Goal: Information Seeking & Learning: Learn about a topic

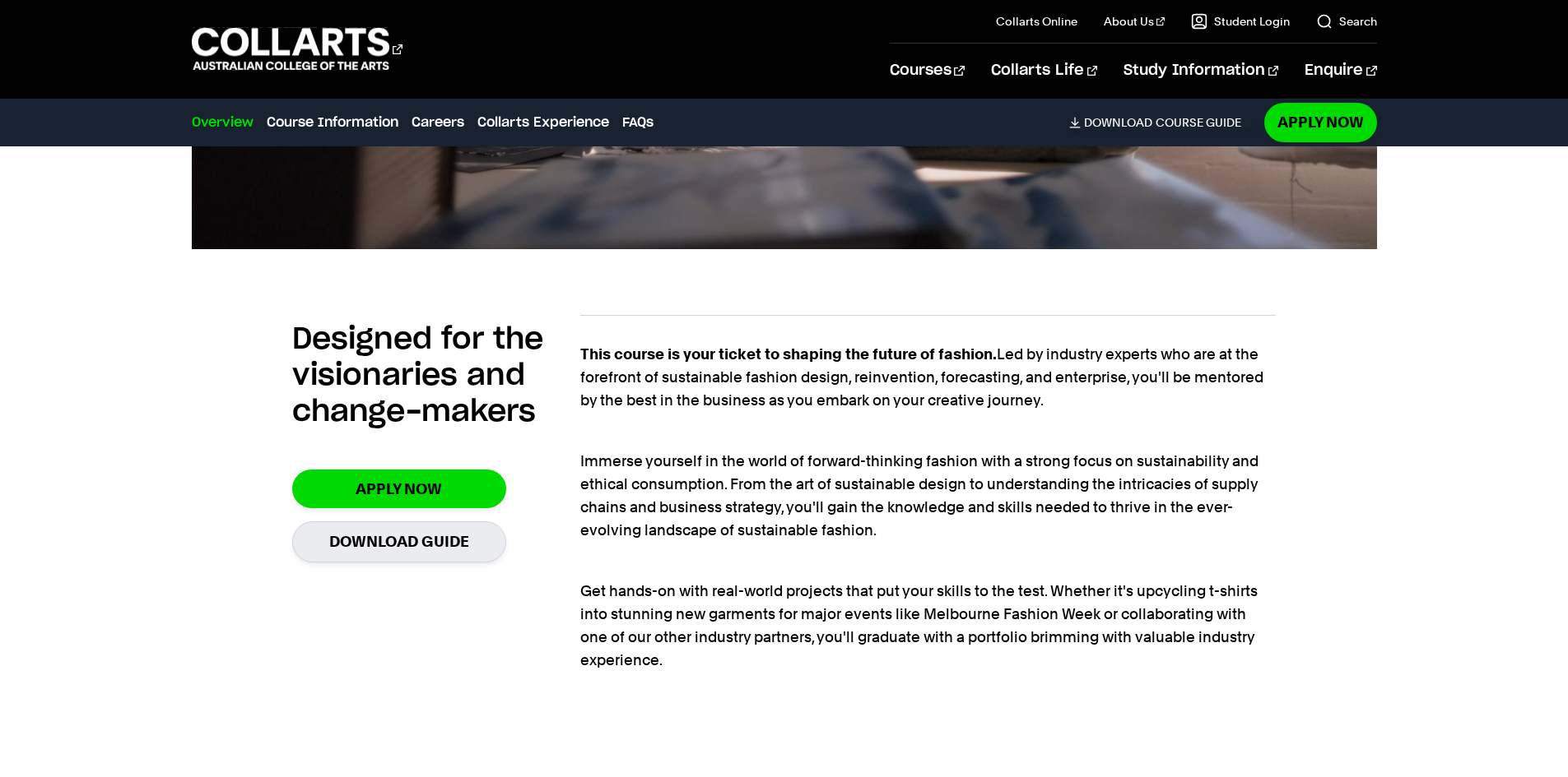
scroll to position [1070, 0]
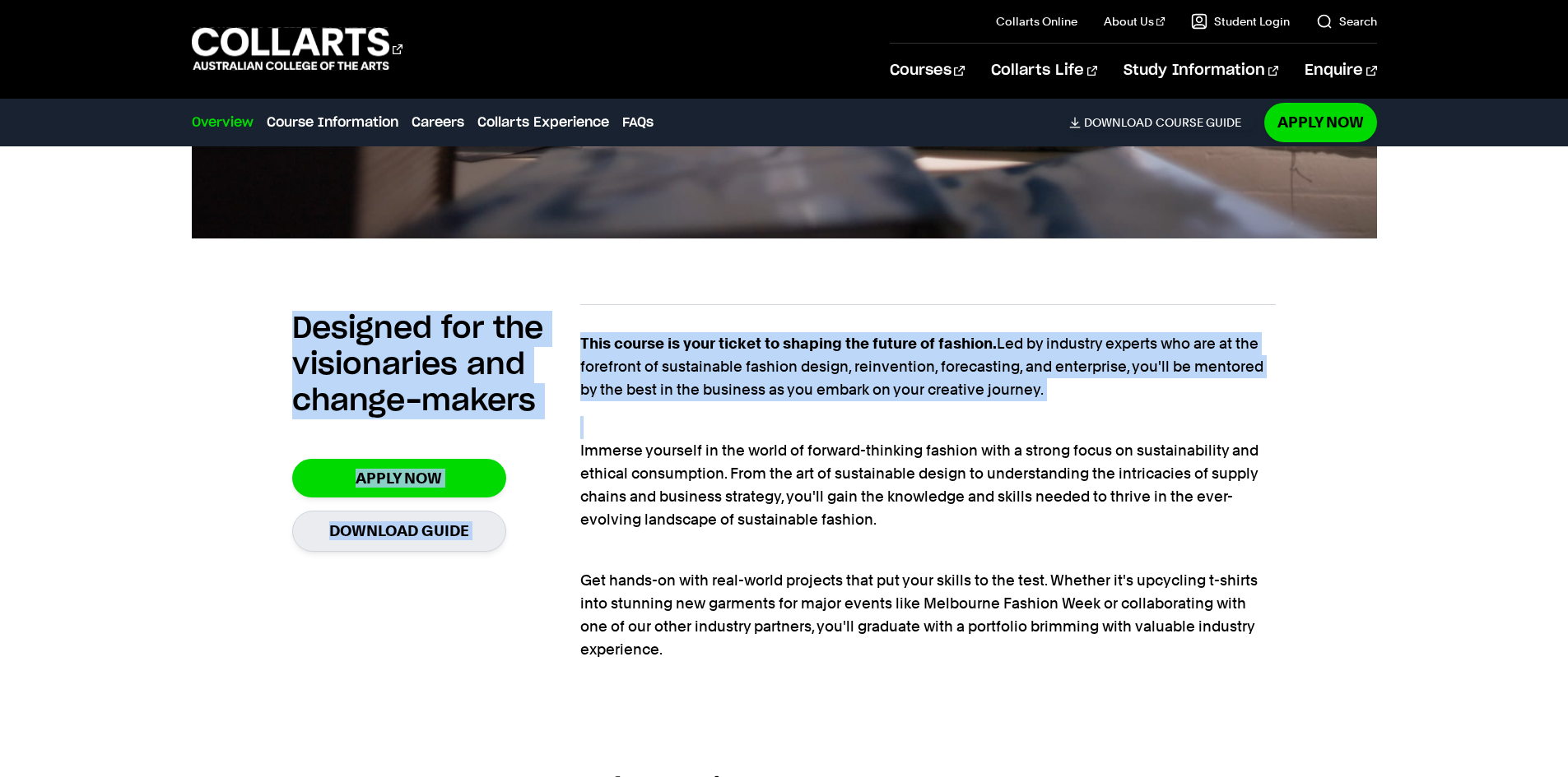
drag, startPoint x: 283, startPoint y: 324, endPoint x: 590, endPoint y: 433, distance: 325.8
click at [590, 433] on div "Designed for the visionaries and change-makers Apply Now Download Guide This co…" at bounding box center [784, 487] width 1185 height 418
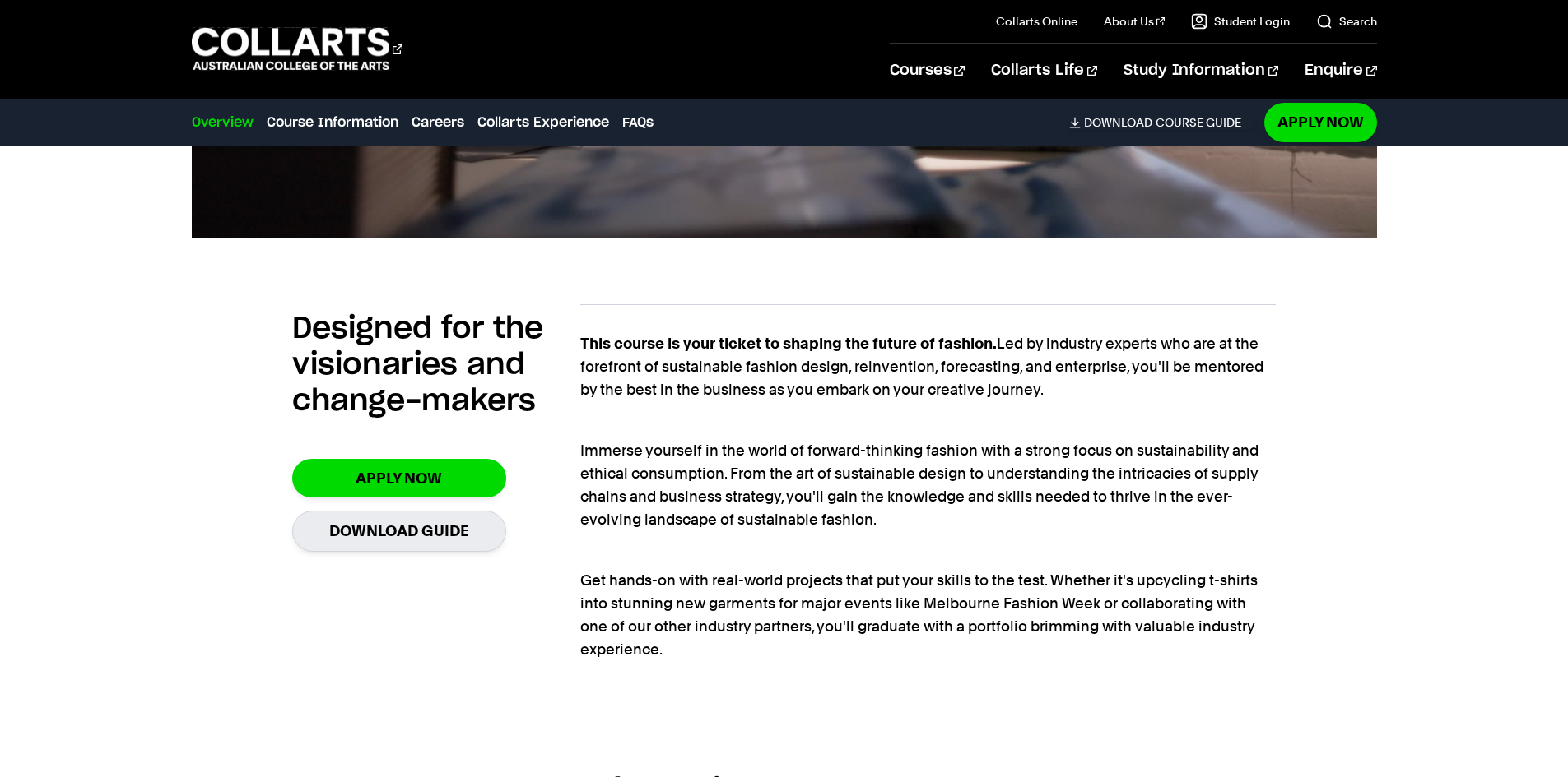
click at [611, 453] on p "Immerse yourself in the world of forward-thinking fashion with a strong focus o…" at bounding box center [928, 474] width 696 height 115
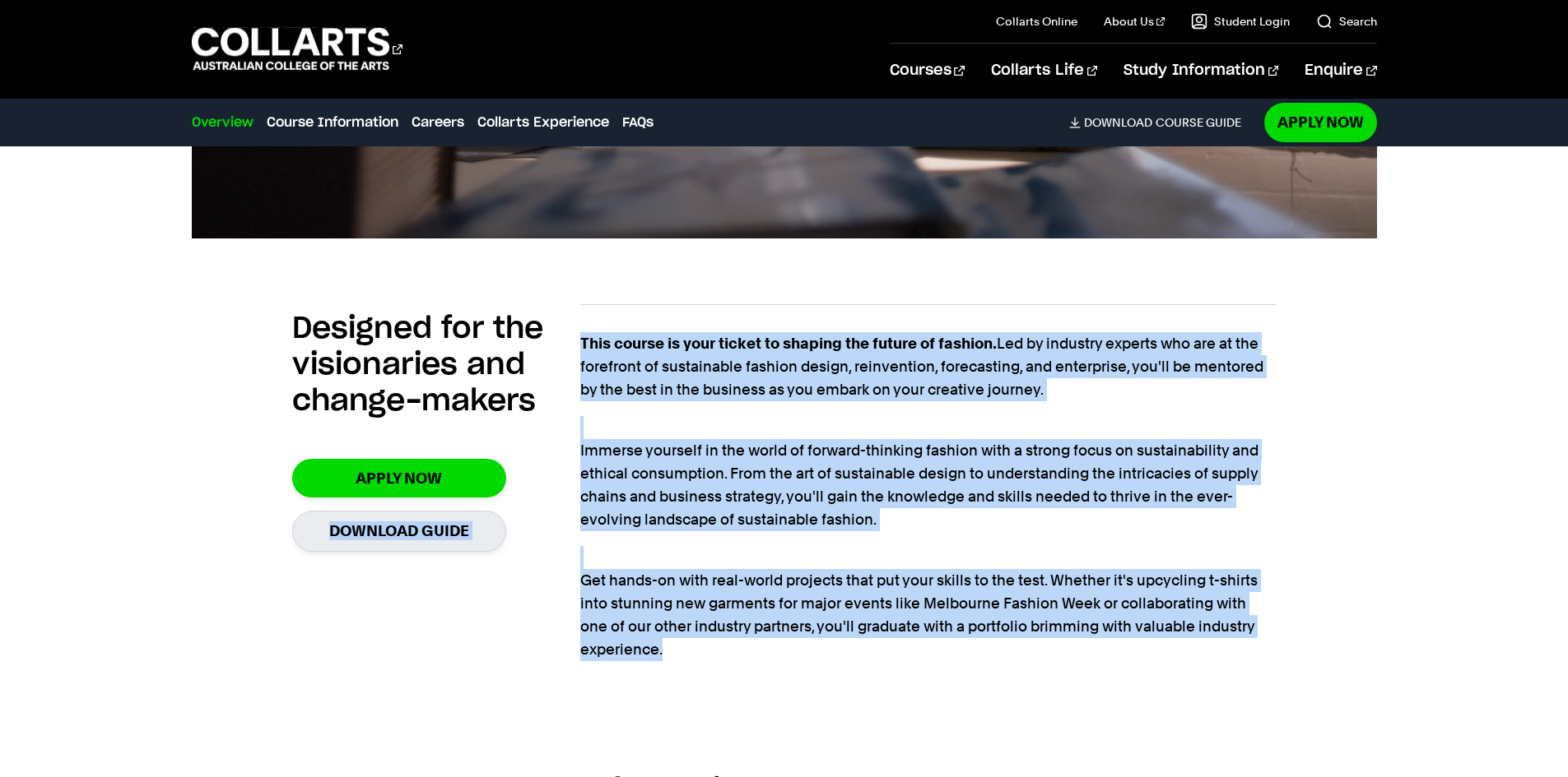
drag, startPoint x: 570, startPoint y: 449, endPoint x: 776, endPoint y: 670, distance: 302.1
click at [777, 665] on section "Designed for the visionaries and change-makers Apply Now Download Guide This co…" at bounding box center [783, 487] width 983 height 418
click at [776, 670] on section "Designed for the visionaries and change-makers Apply Now Download Guide This co…" at bounding box center [783, 487] width 983 height 418
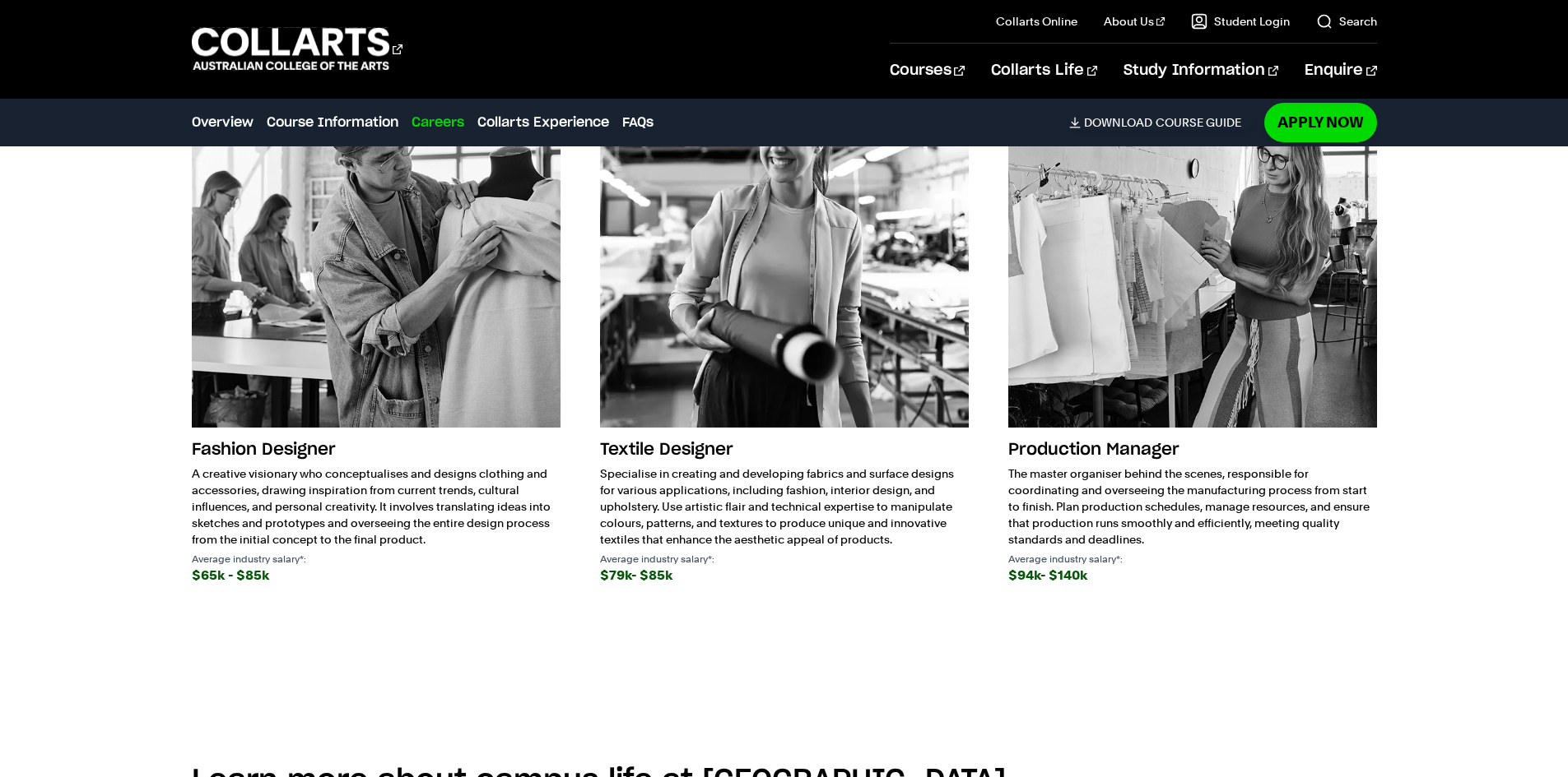
scroll to position [2632, 0]
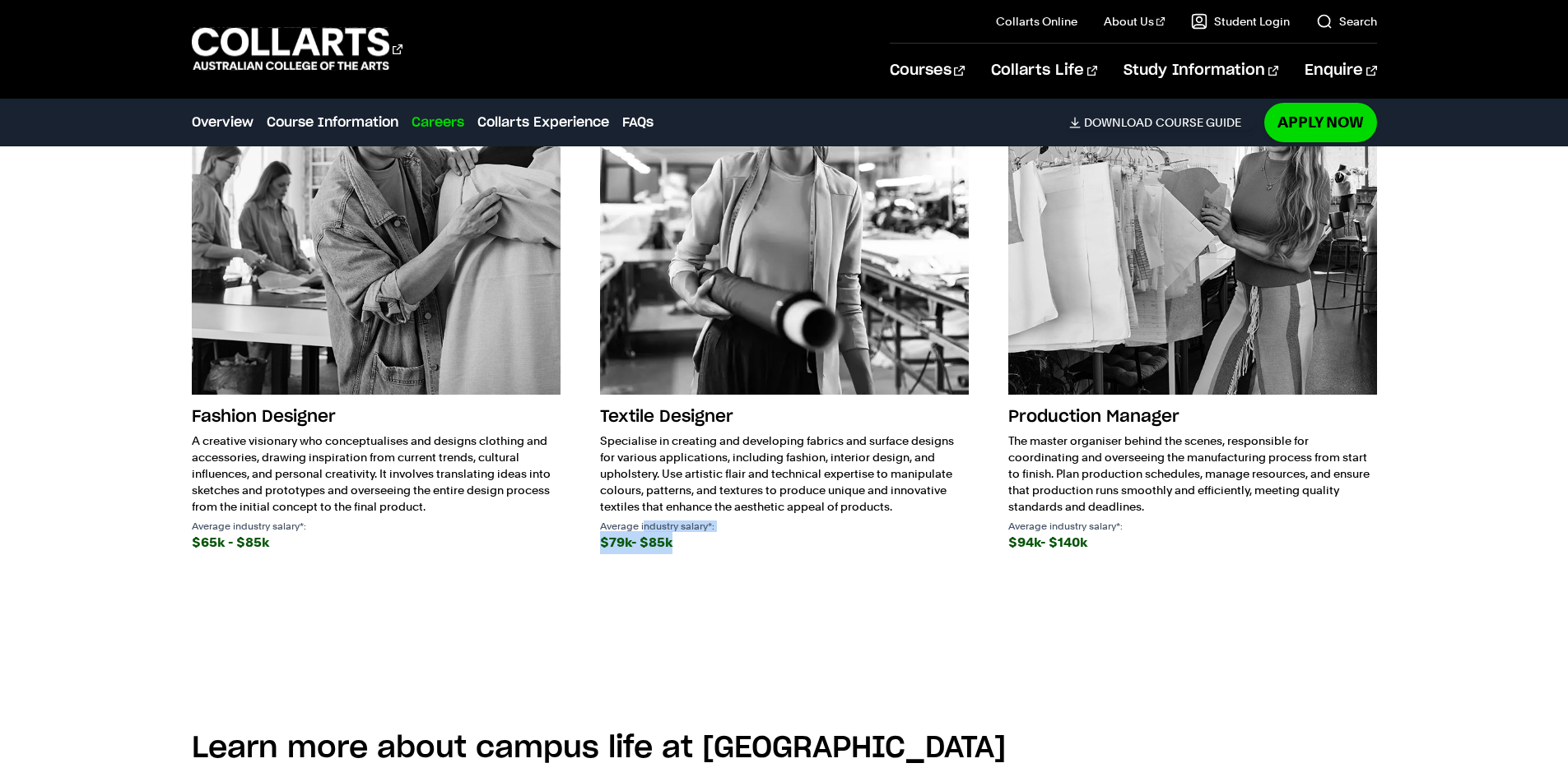
drag, startPoint x: 642, startPoint y: 524, endPoint x: 753, endPoint y: 560, distance: 116.7
click at [753, 560] on div "Fashion Designer A creative visionary who conceptualises and designs clothing a…" at bounding box center [784, 307] width 1185 height 561
click at [758, 570] on div "Fashion Designer A creative visionary who conceptualises and designs clothing a…" at bounding box center [784, 307] width 1185 height 561
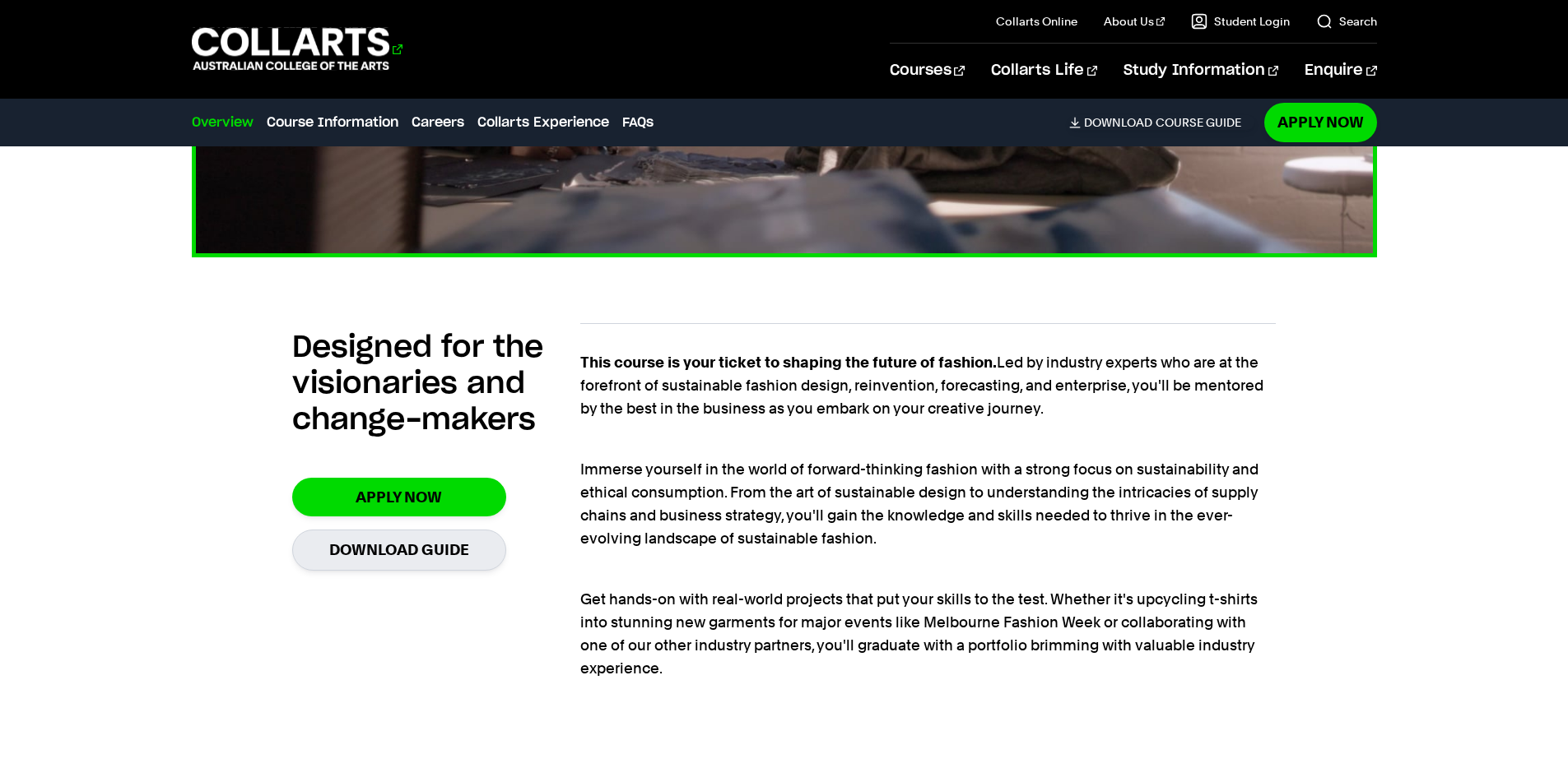
scroll to position [1070, 0]
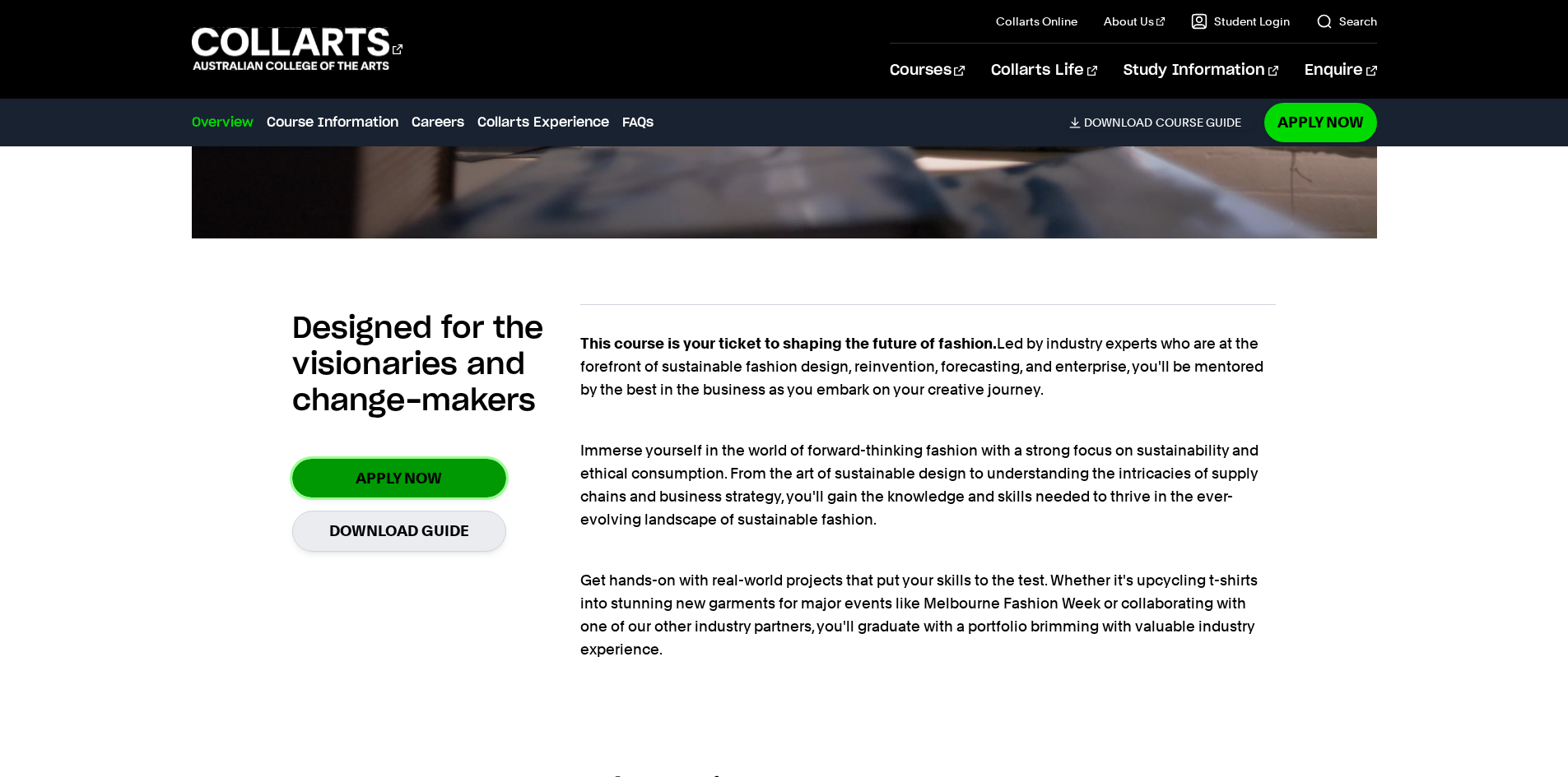
click at [307, 490] on link "Apply Now" at bounding box center [399, 478] width 214 height 39
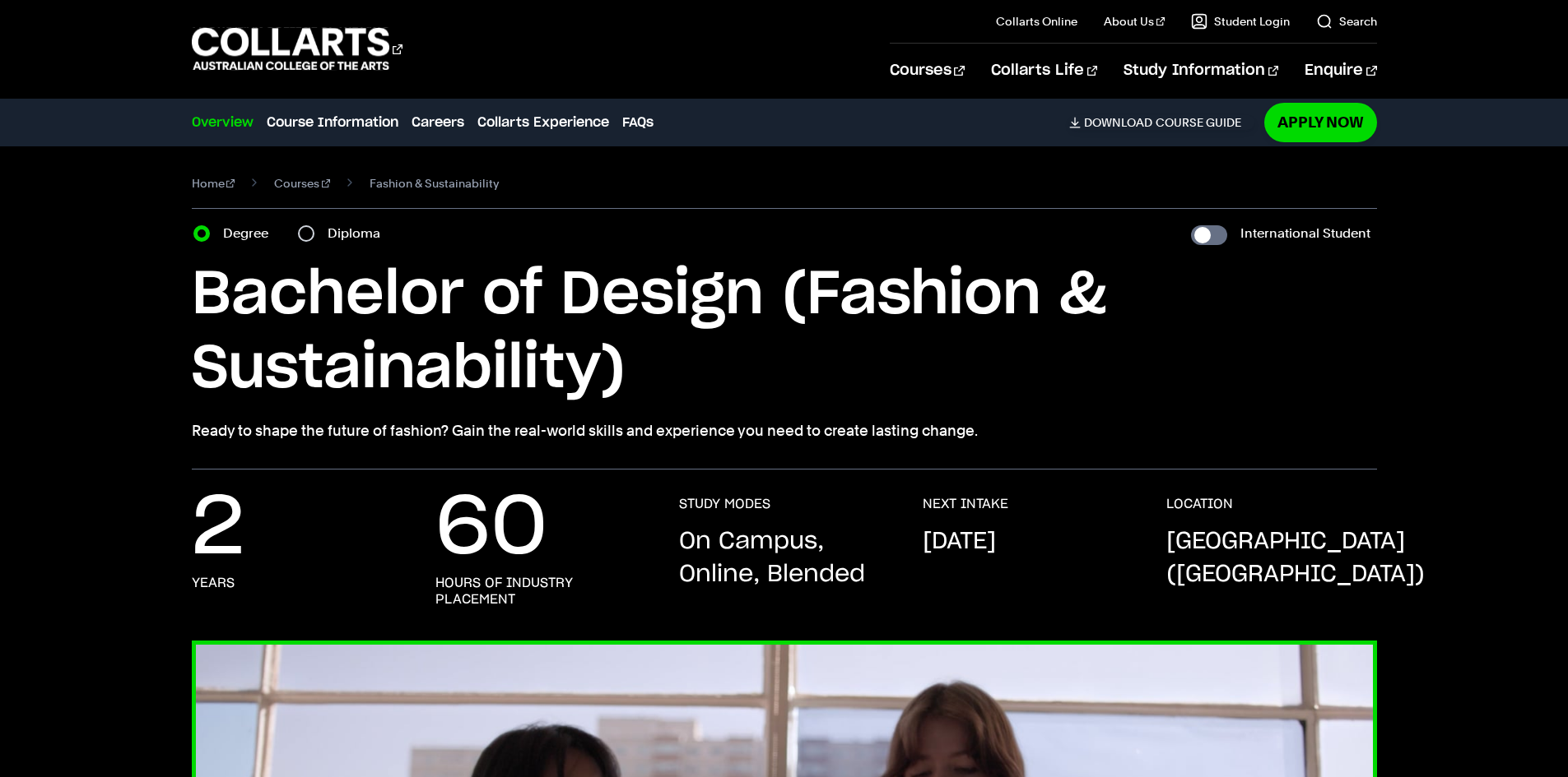
scroll to position [0, 0]
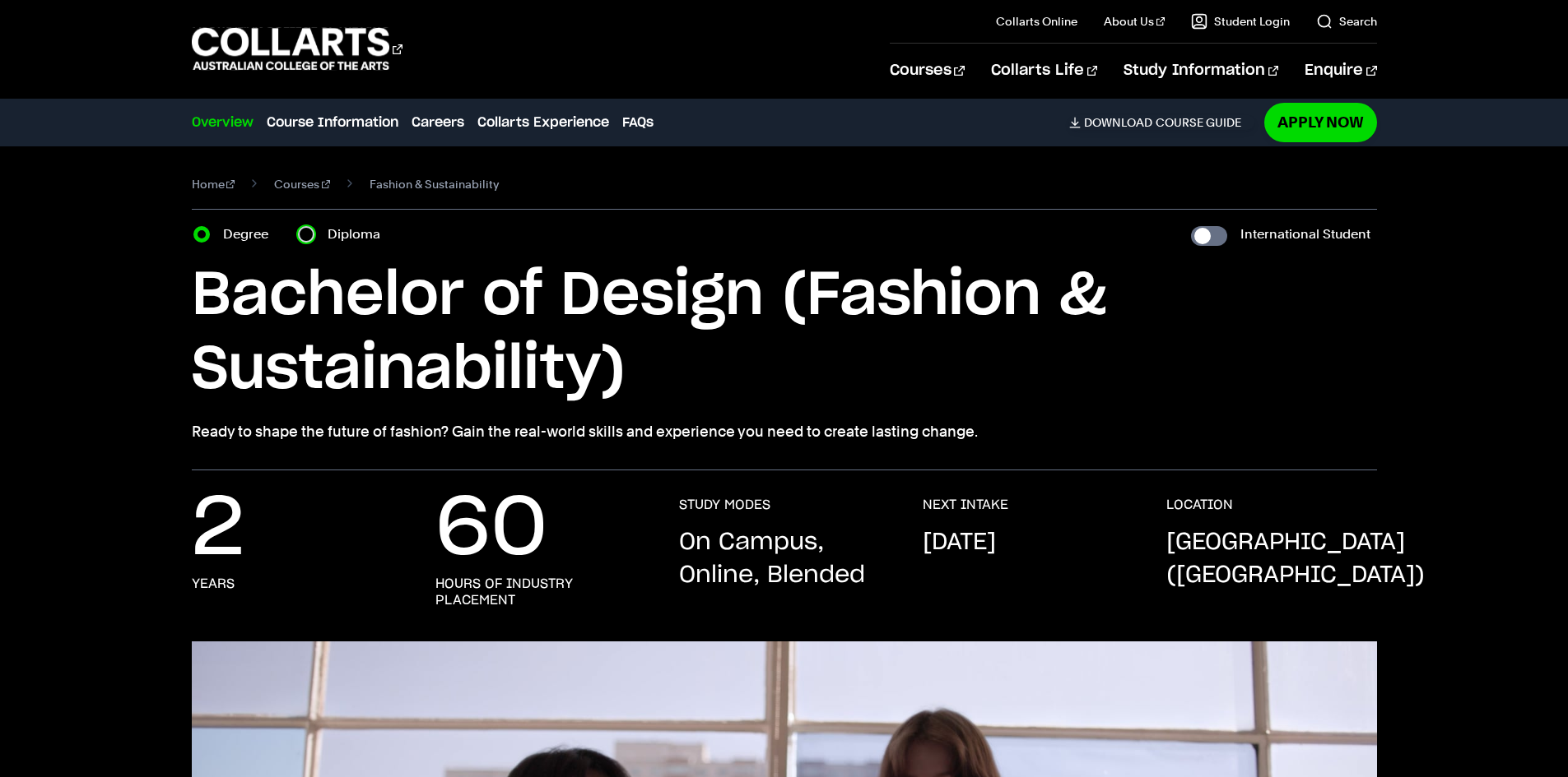
click at [304, 232] on input "Diploma" at bounding box center [306, 235] width 17 height 17
radio input "true"
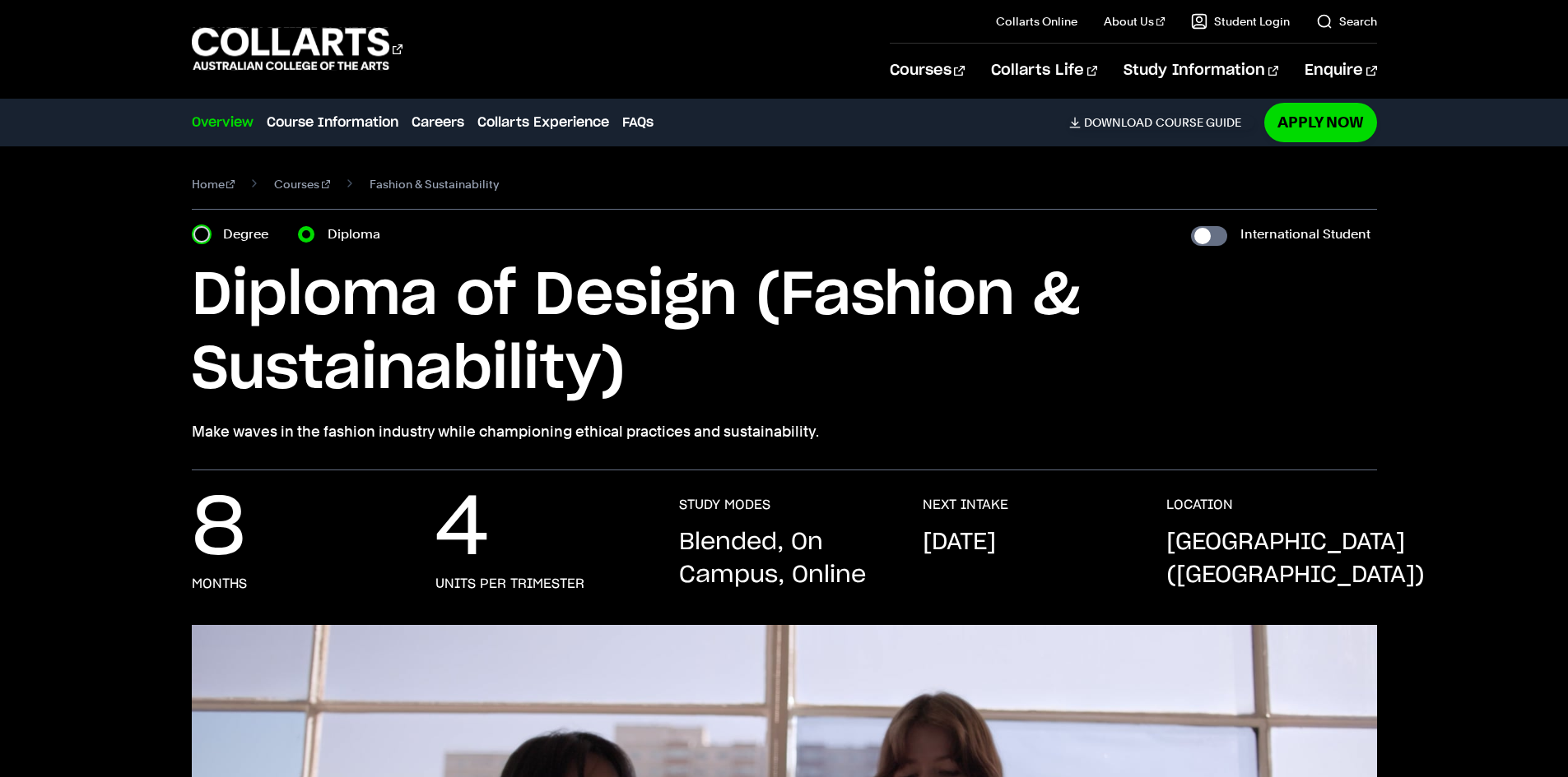
click at [197, 236] on input "Degree" at bounding box center [202, 235] width 17 height 17
radio input "true"
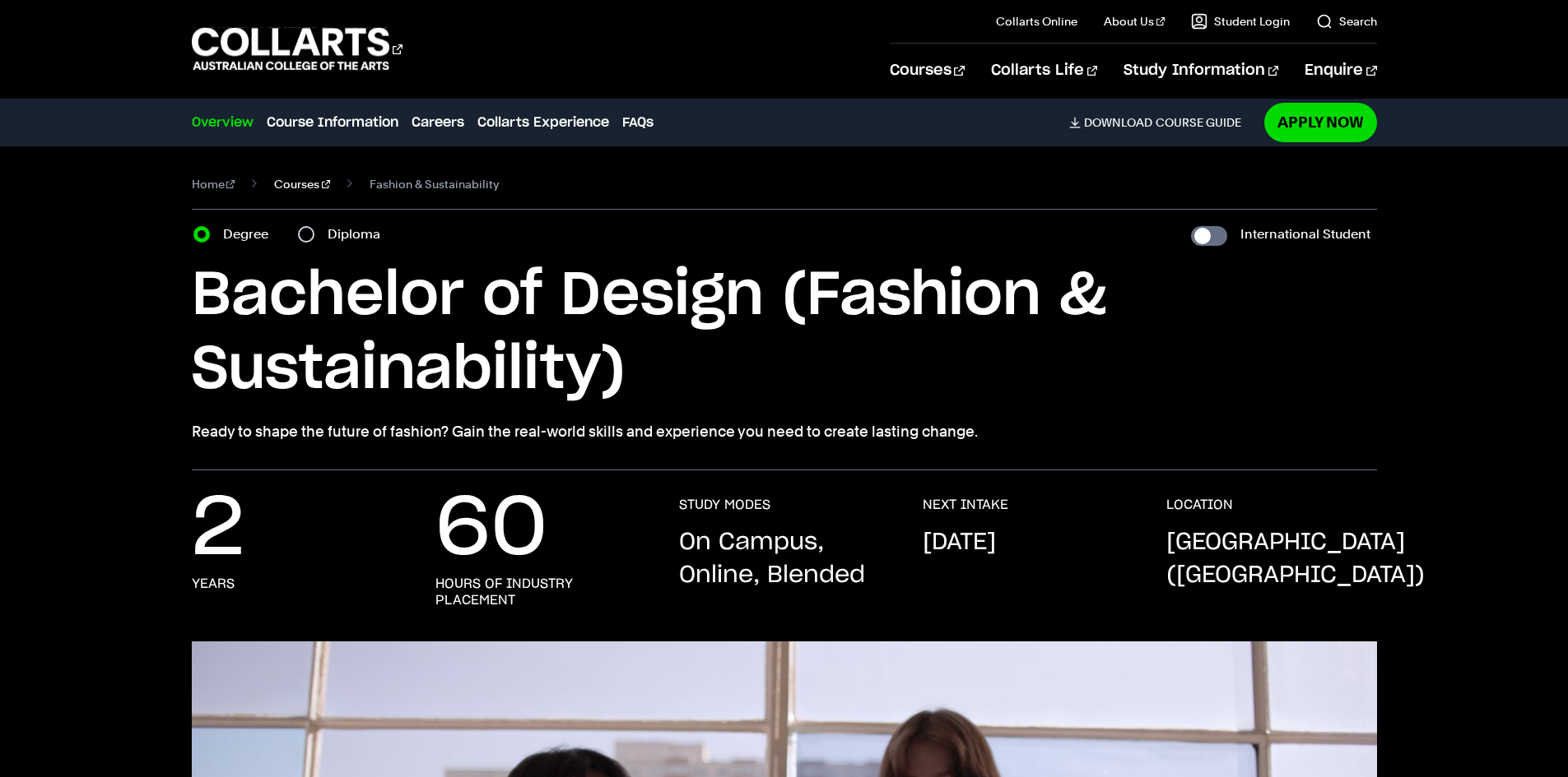
click at [298, 186] on link "Courses" at bounding box center [302, 184] width 56 height 23
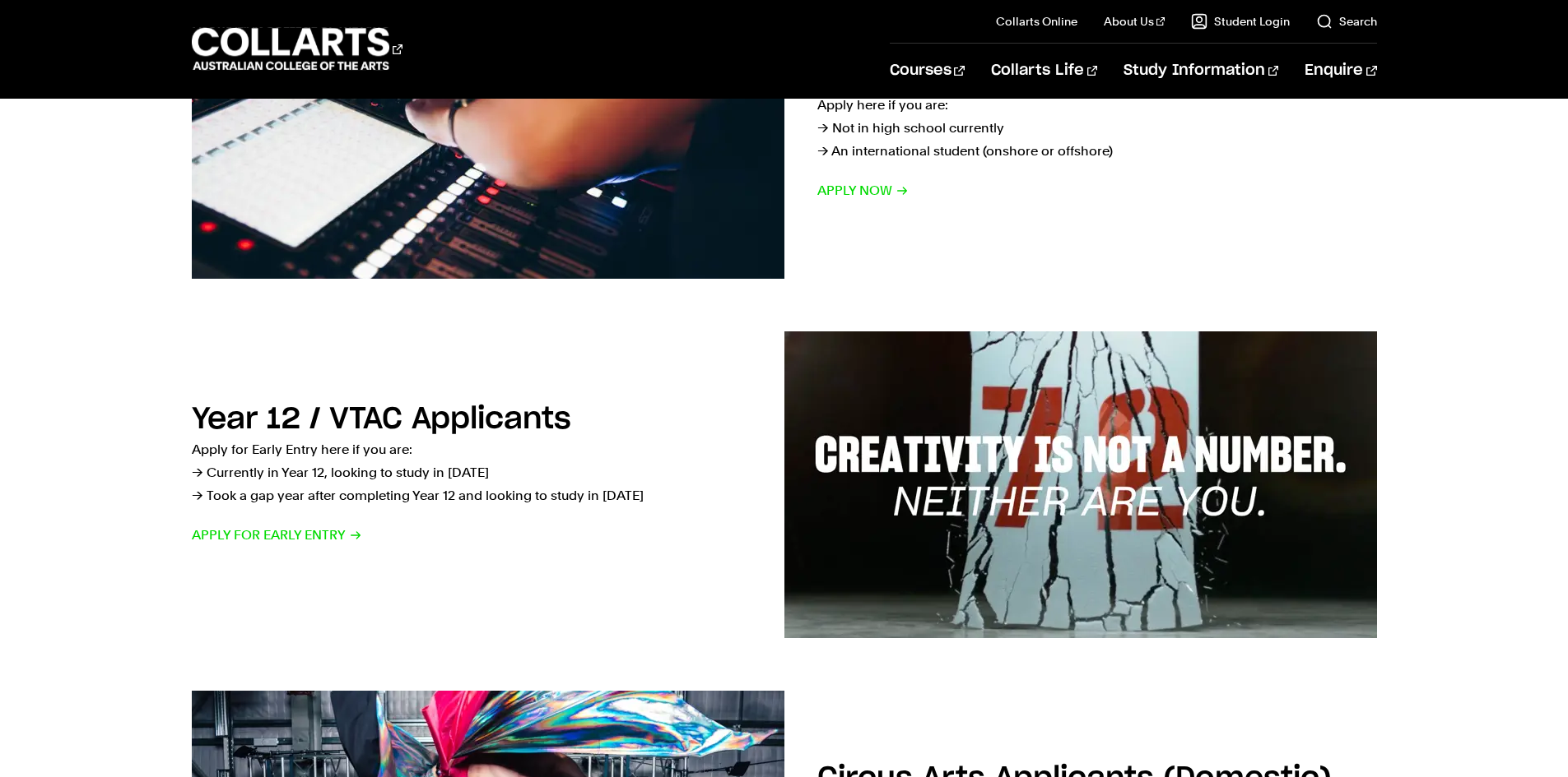
scroll to position [164, 0]
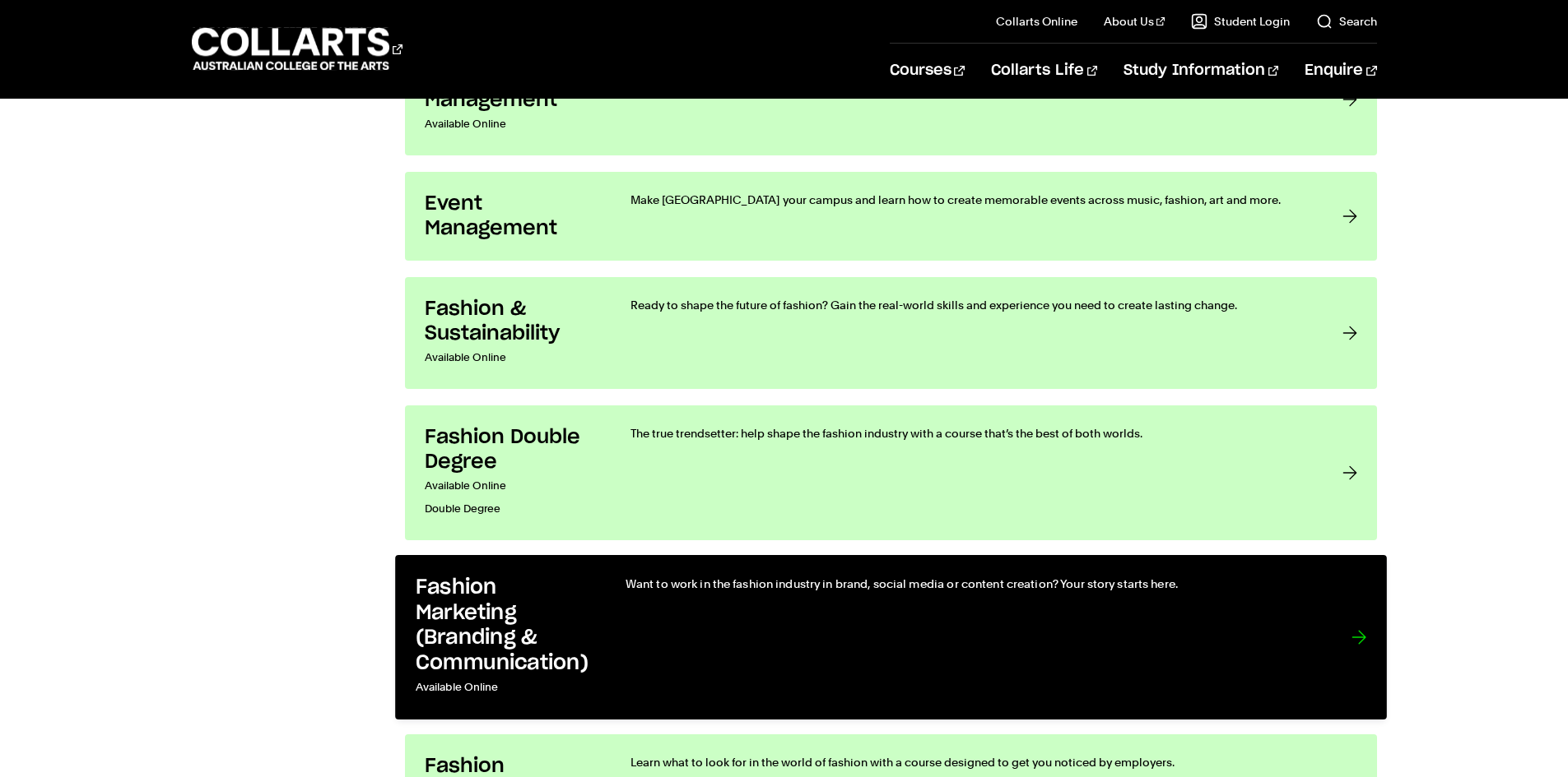
scroll to position [1974, 0]
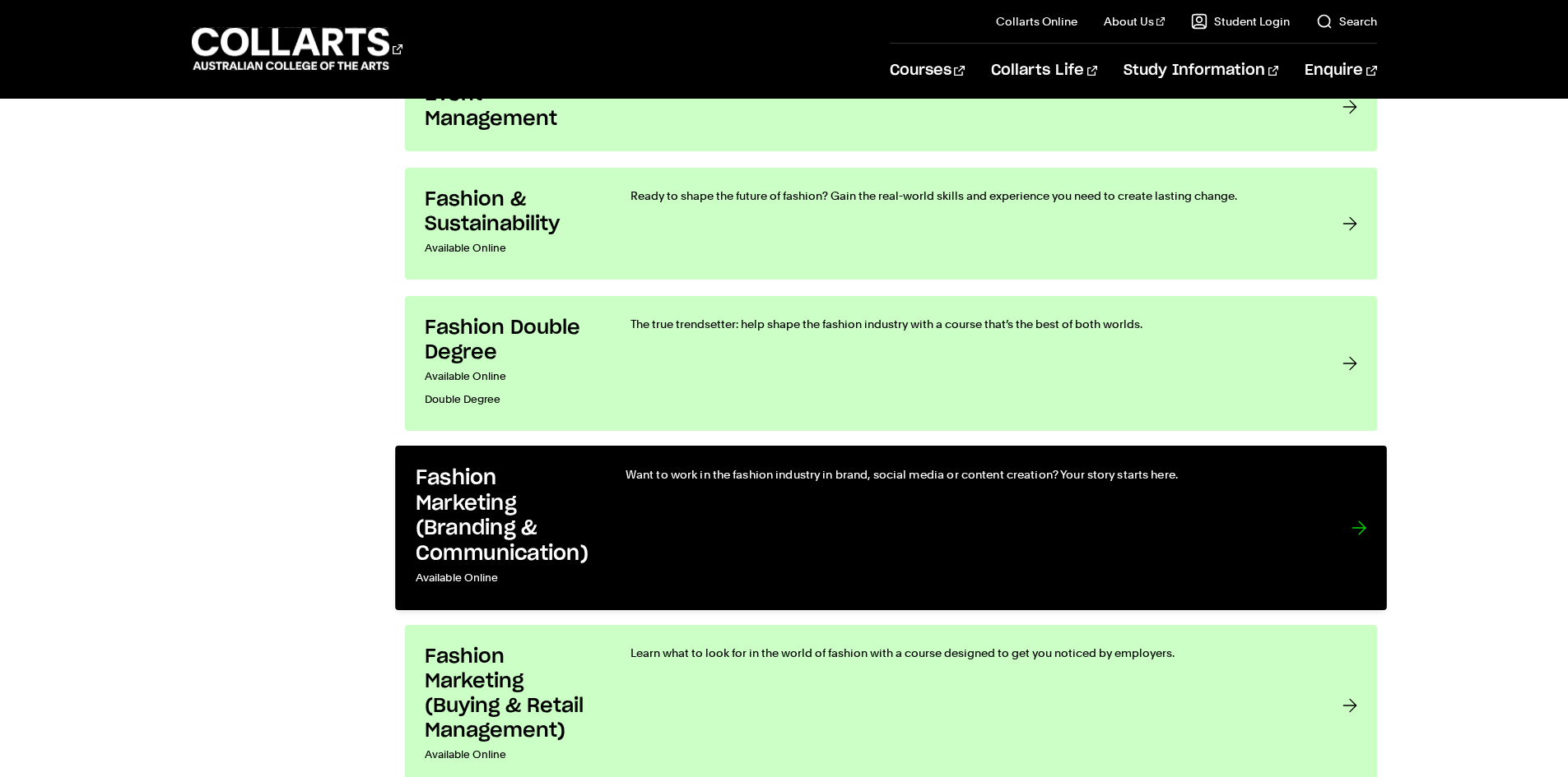
click at [1049, 491] on div "Want to work in the fashion industry in brand, social media or content creation…" at bounding box center [970, 528] width 692 height 124
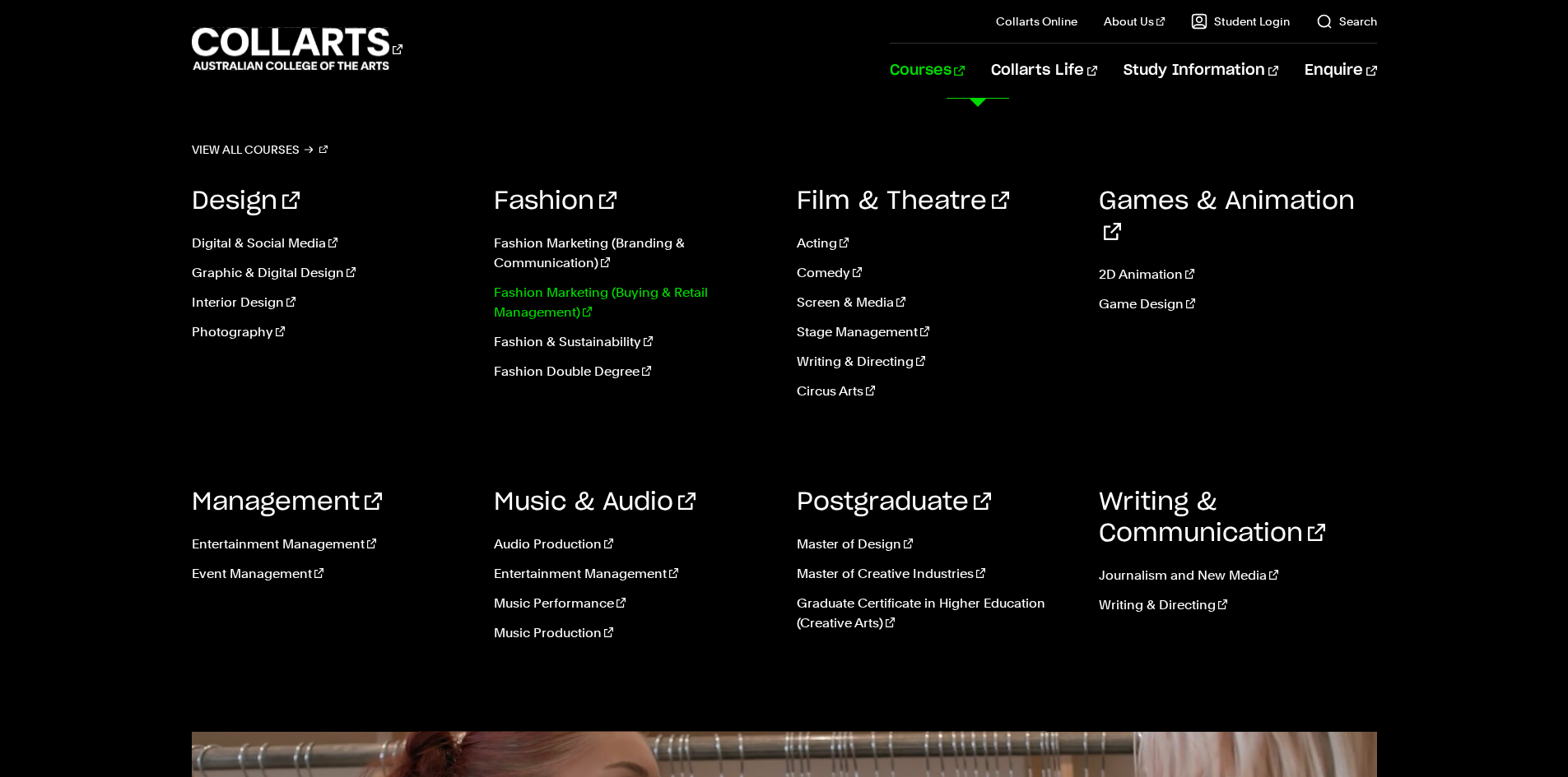
click at [543, 309] on link "Fashion Marketing (Buying & Retail Management)" at bounding box center [633, 303] width 278 height 40
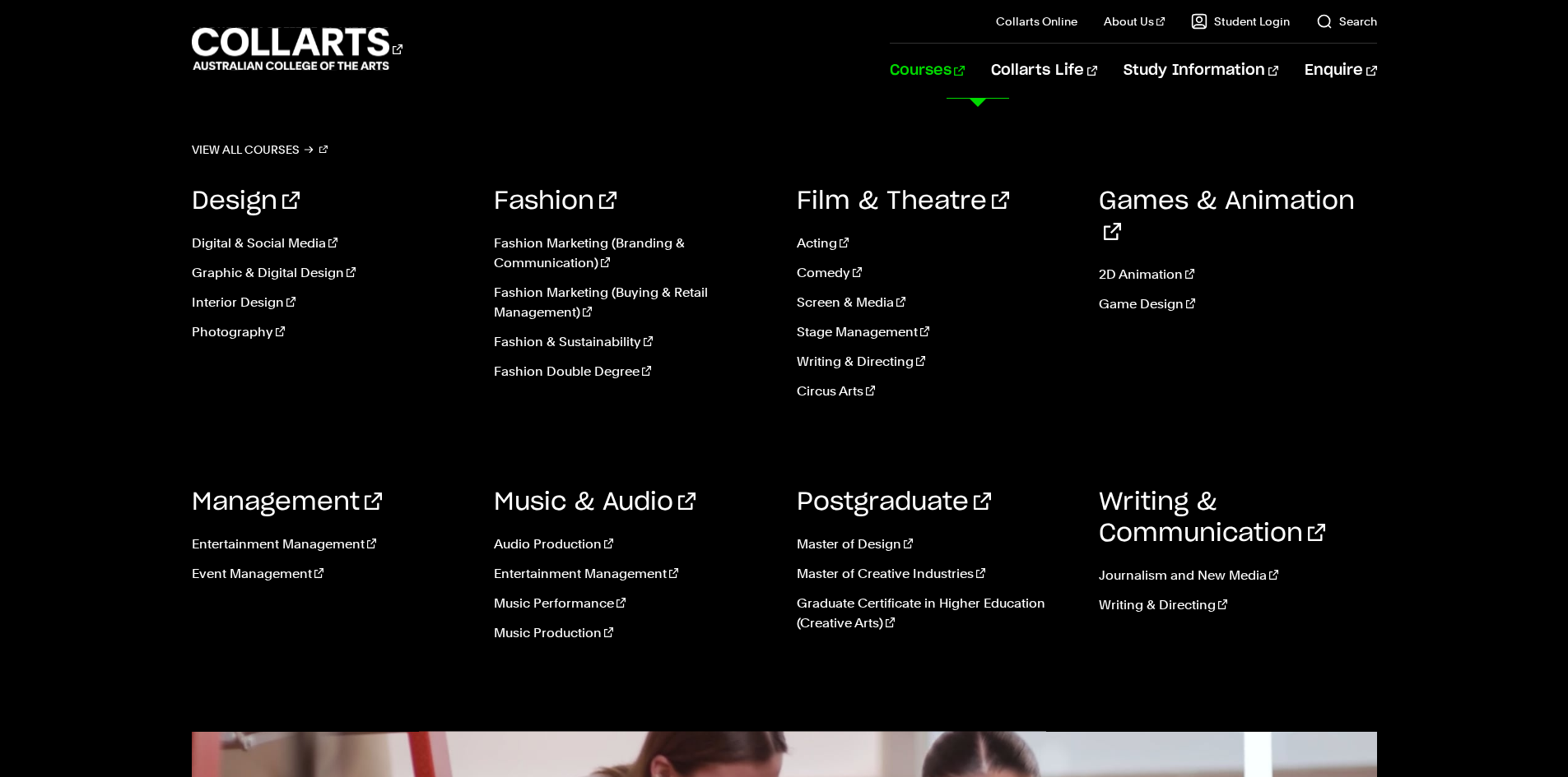
click at [964, 76] on link "Courses" at bounding box center [927, 71] width 75 height 55
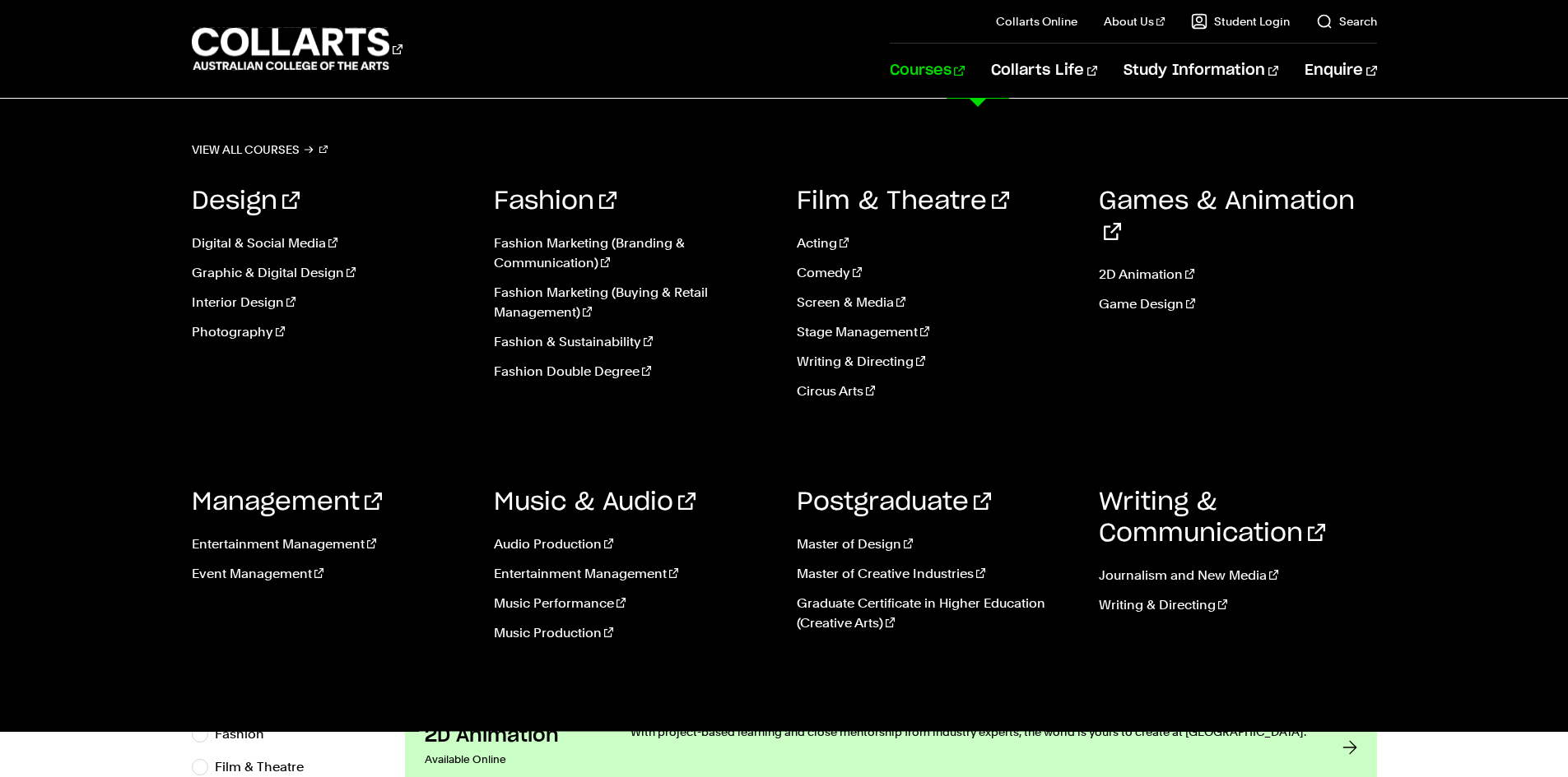
click at [964, 60] on link "Courses" at bounding box center [927, 71] width 75 height 55
click at [566, 297] on link "Fashion Marketing (Buying & Retail Management)" at bounding box center [633, 303] width 278 height 40
click at [557, 302] on link "Fashion Marketing (Buying & Retail Management)" at bounding box center [633, 303] width 278 height 40
click at [580, 297] on link "Fashion Marketing (Buying & Retail Management)" at bounding box center [633, 303] width 278 height 40
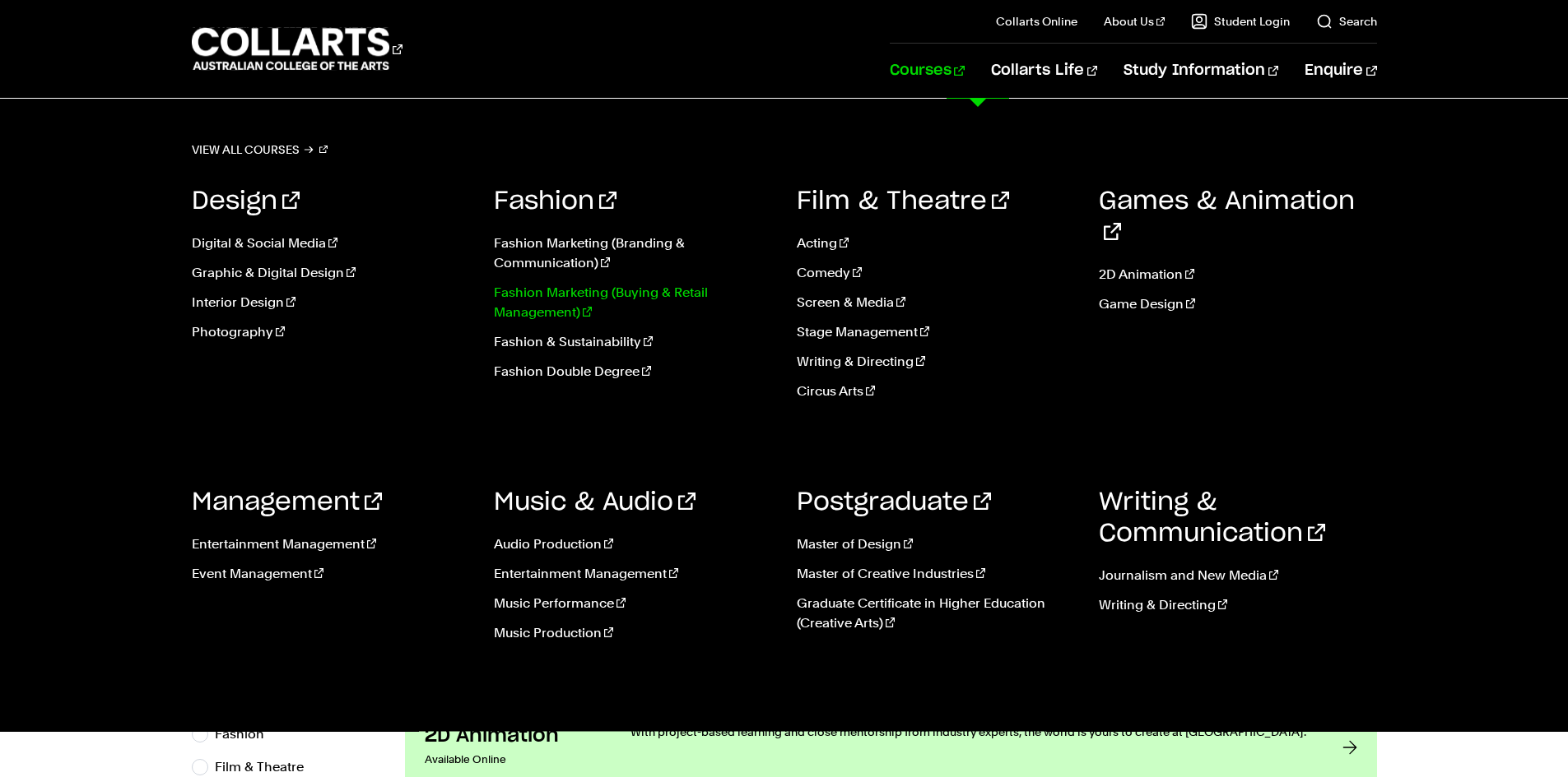
click at [566, 291] on link "Fashion Marketing (Buying & Retail Management)" at bounding box center [633, 303] width 278 height 40
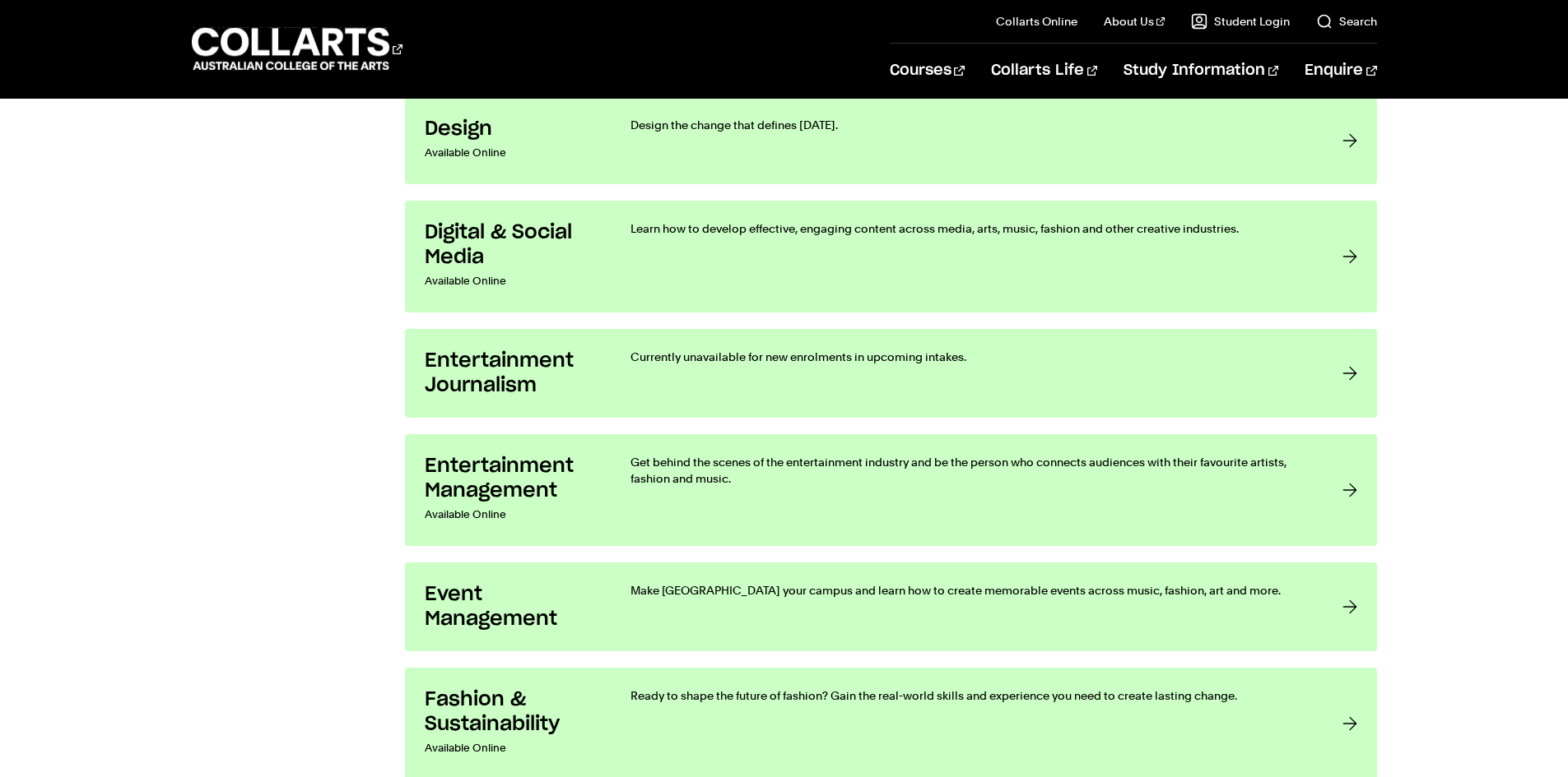
scroll to position [1728, 0]
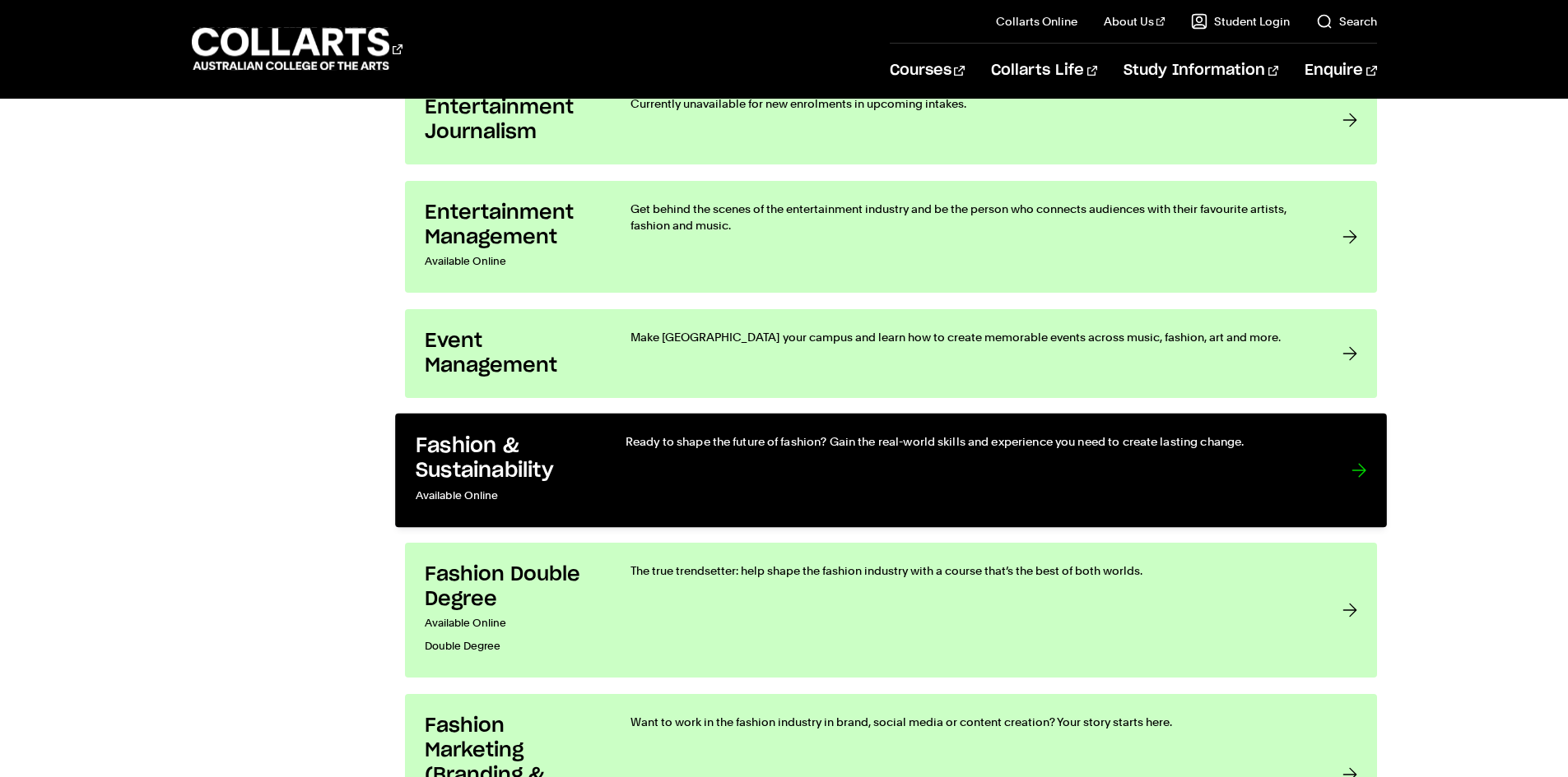
click at [781, 468] on div "Ready to shape the future of fashion? Gain the real-world skills and experience…" at bounding box center [970, 470] width 692 height 74
click at [509, 475] on h3 "Fashion & Sustainability" at bounding box center [503, 458] width 176 height 50
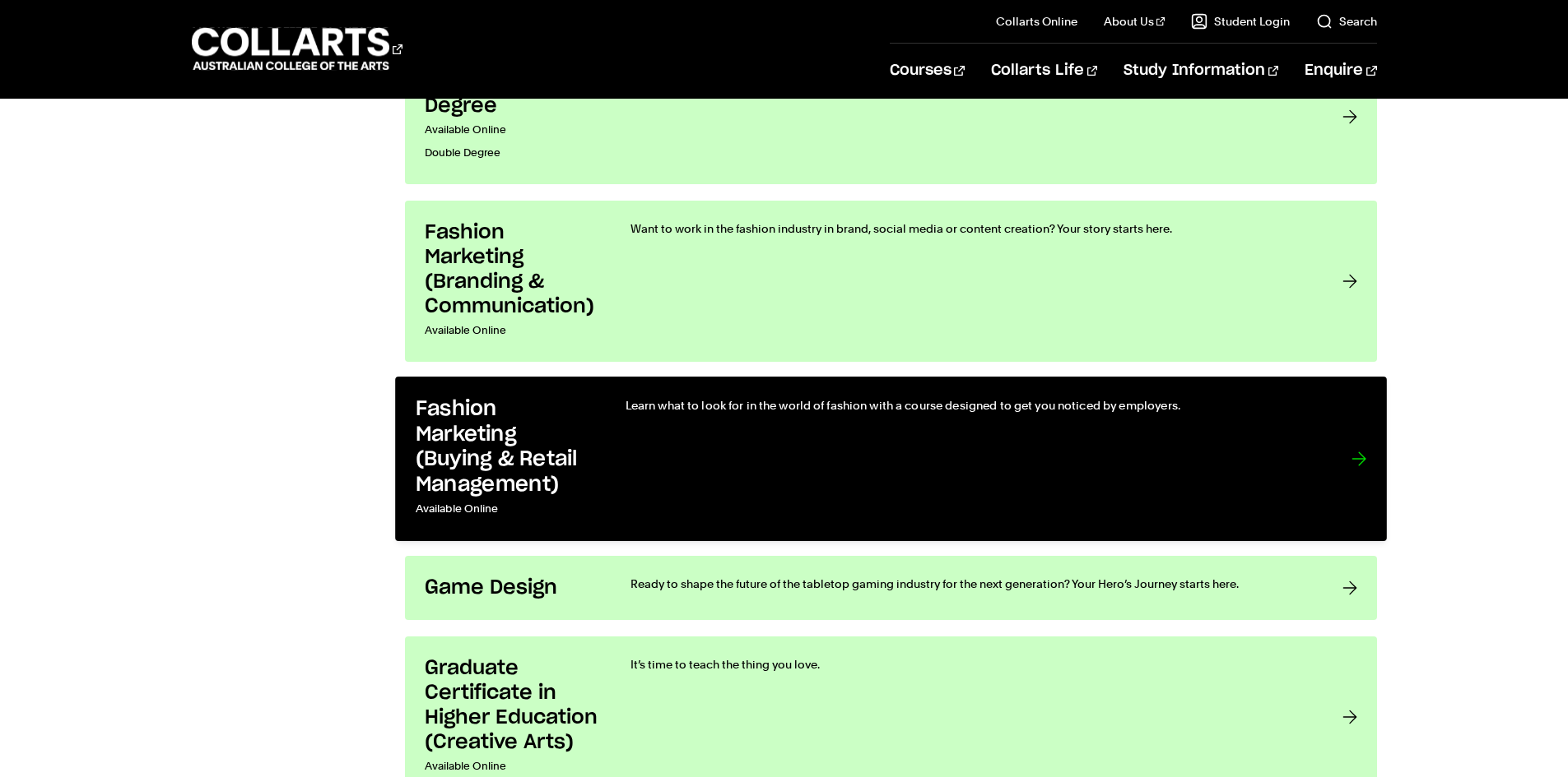
scroll to position [2303, 0]
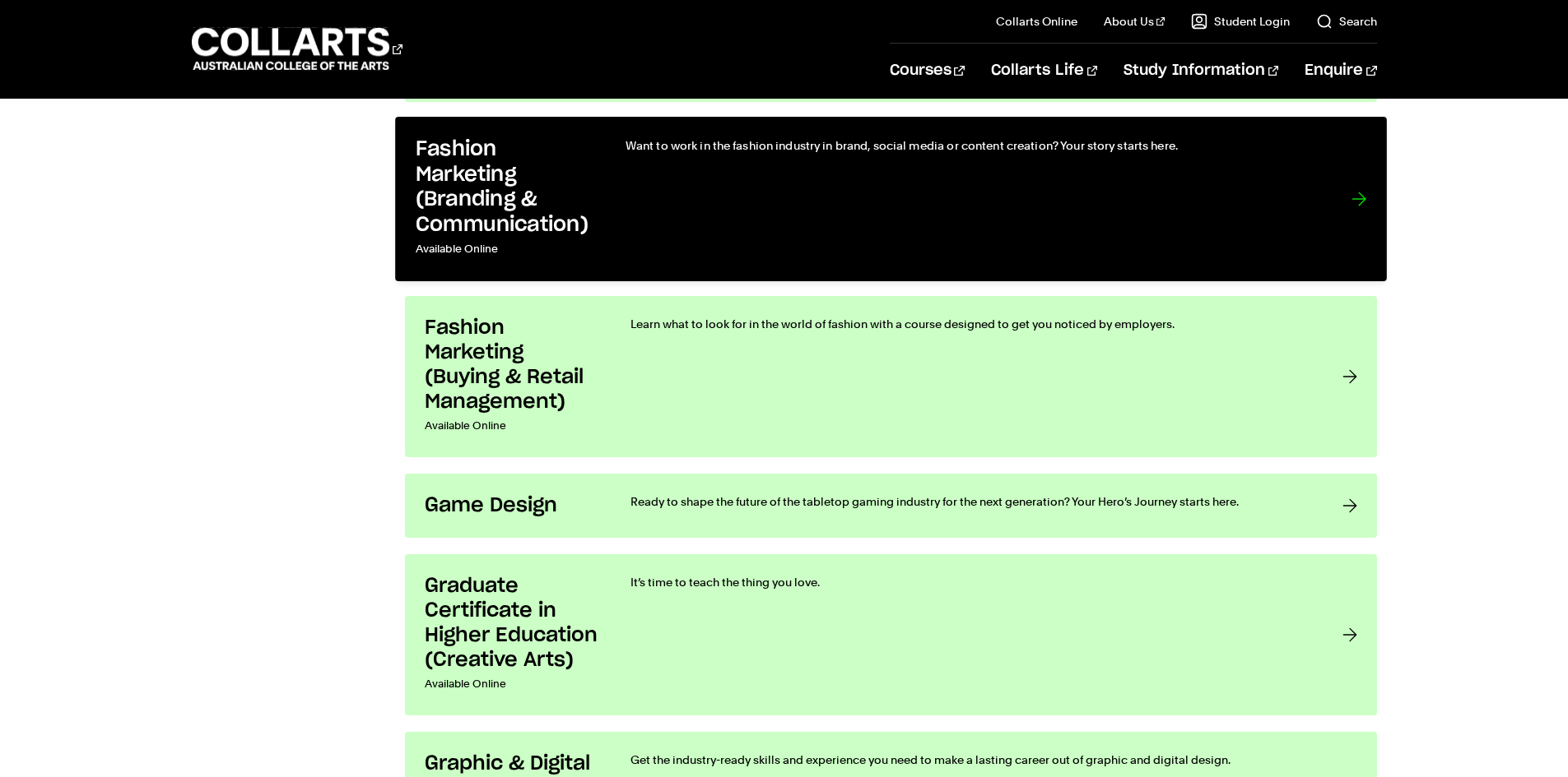
click at [593, 233] on link "Fashion Marketing (Branding & Communication) Available Online Want to work in t…" at bounding box center [891, 198] width 992 height 164
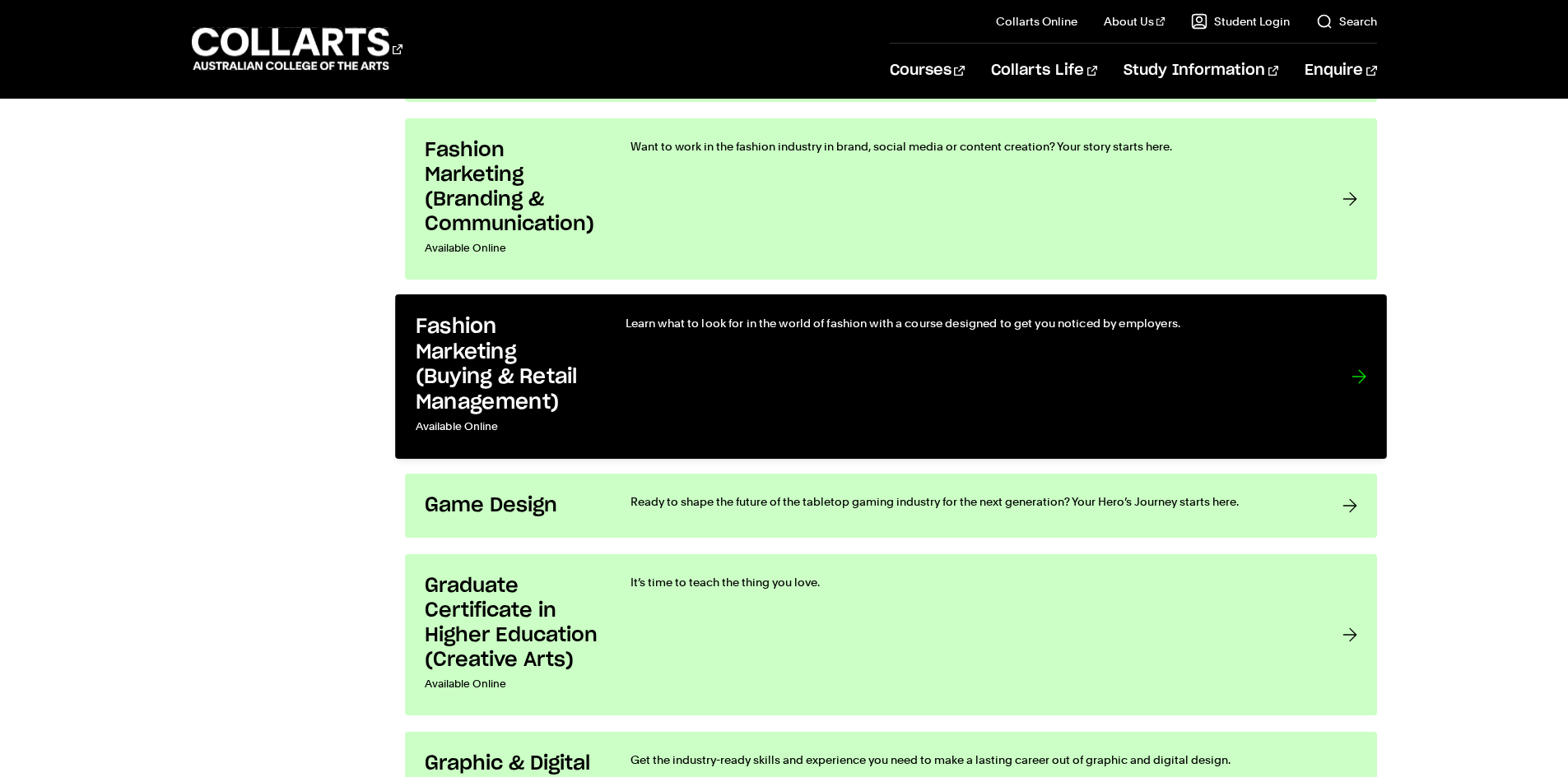
click at [595, 408] on link "Fashion Marketing (Buying & Retail Management) Available Online Learn what to l…" at bounding box center [891, 376] width 992 height 164
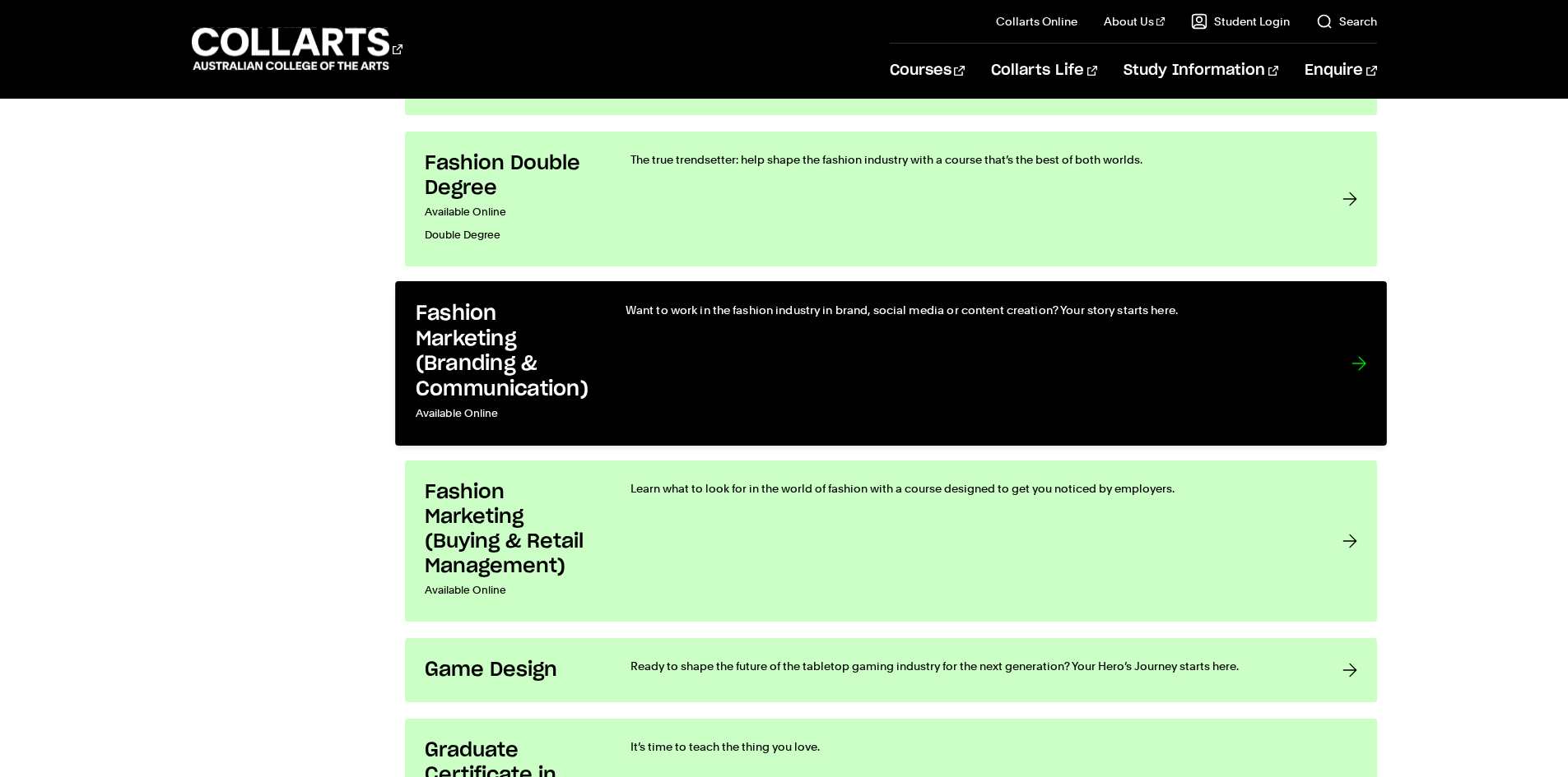
scroll to position [2057, 0]
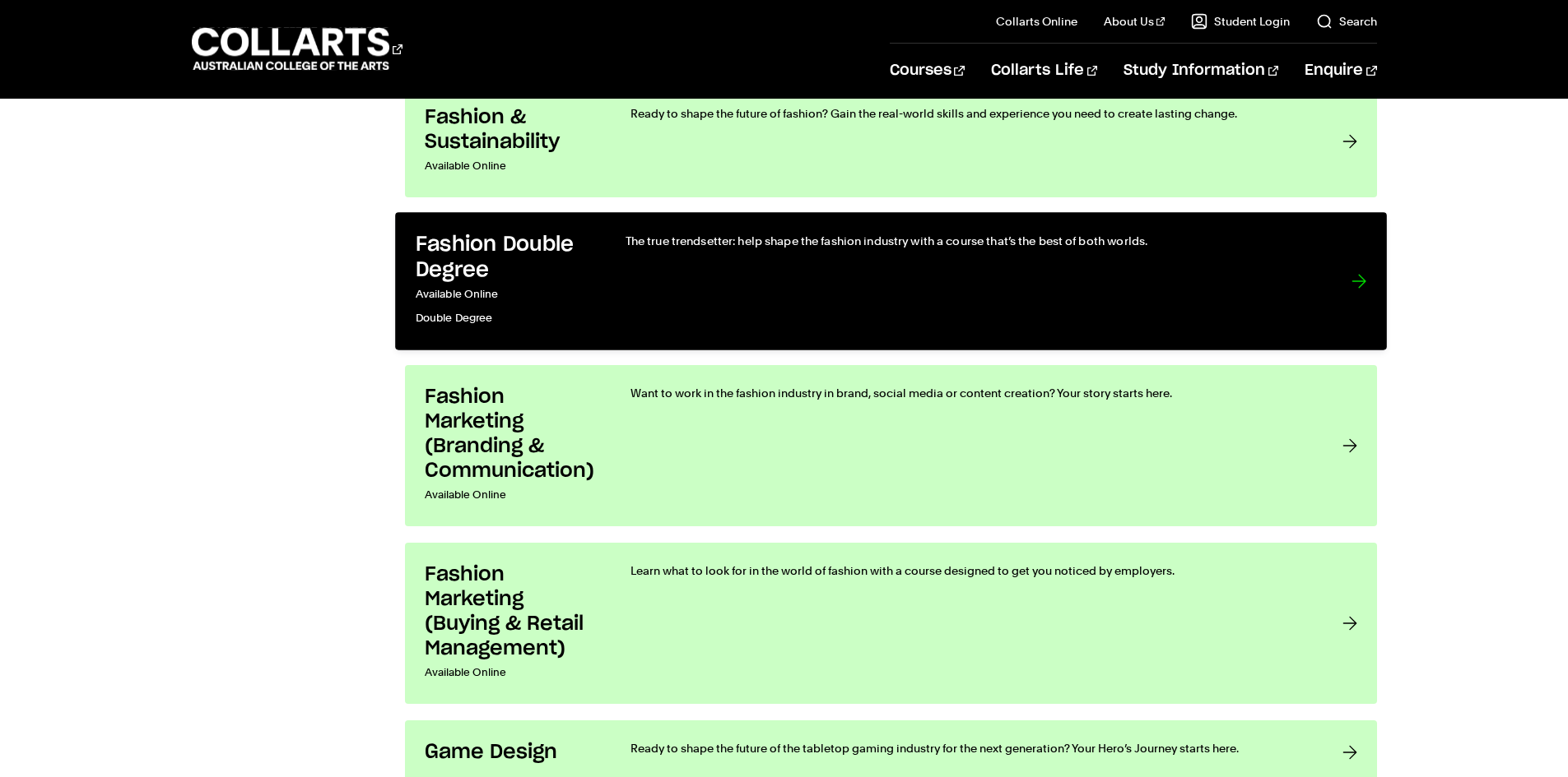
click at [556, 292] on p "Available Online" at bounding box center [503, 294] width 176 height 24
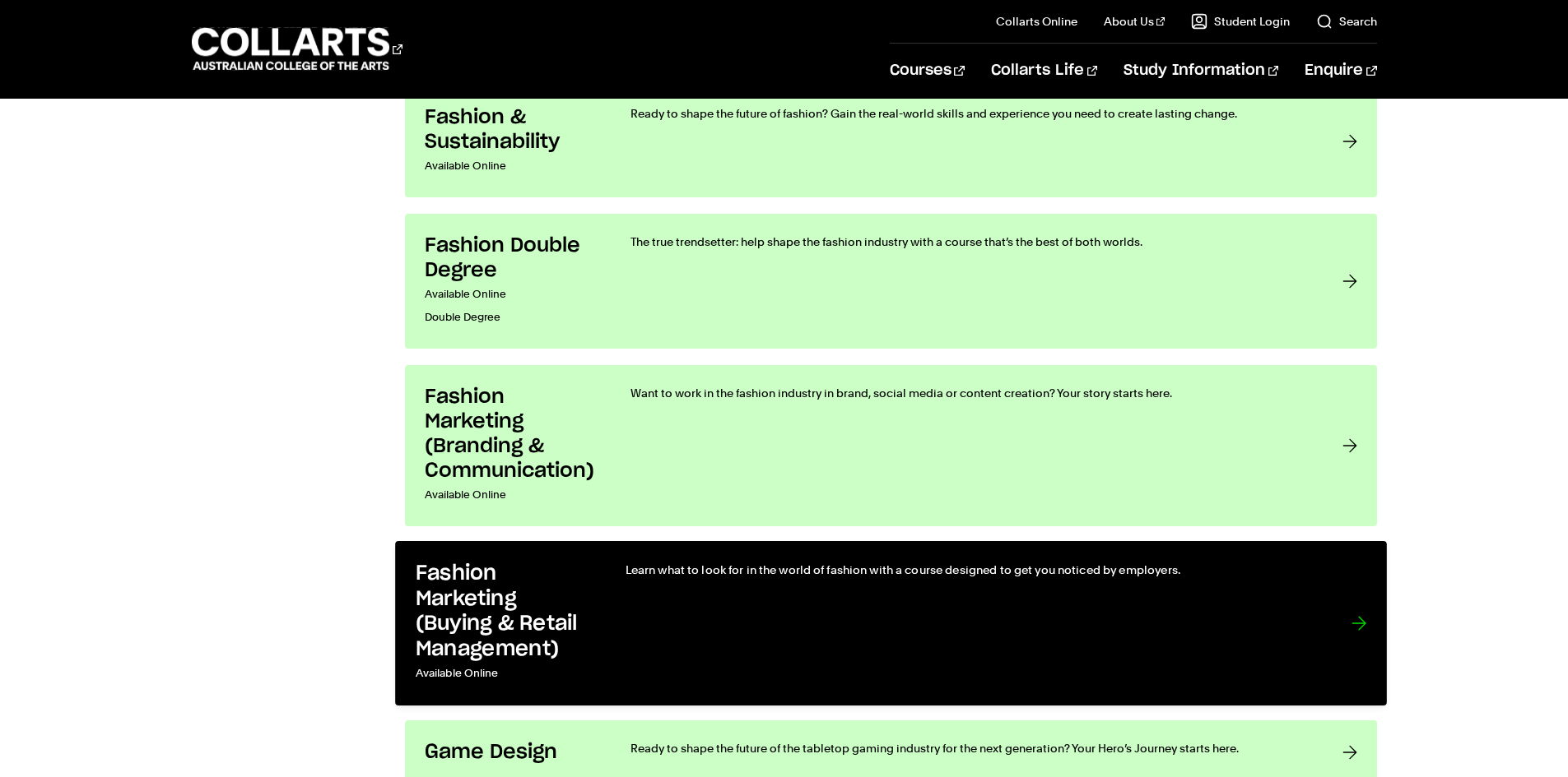
scroll to position [2138, 0]
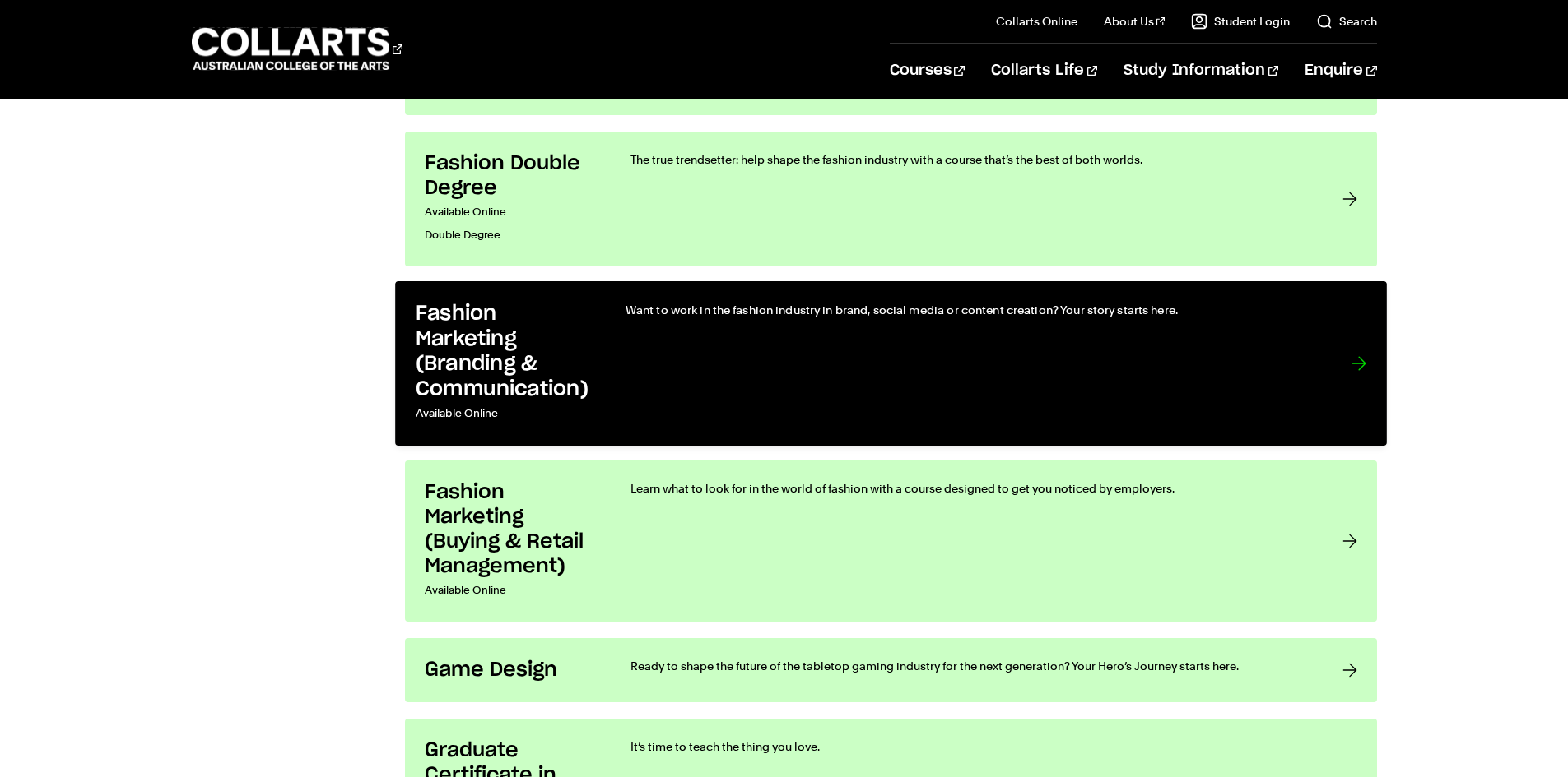
click at [466, 357] on h3 "Fashion Marketing (Branding & Communication)" at bounding box center [503, 351] width 176 height 100
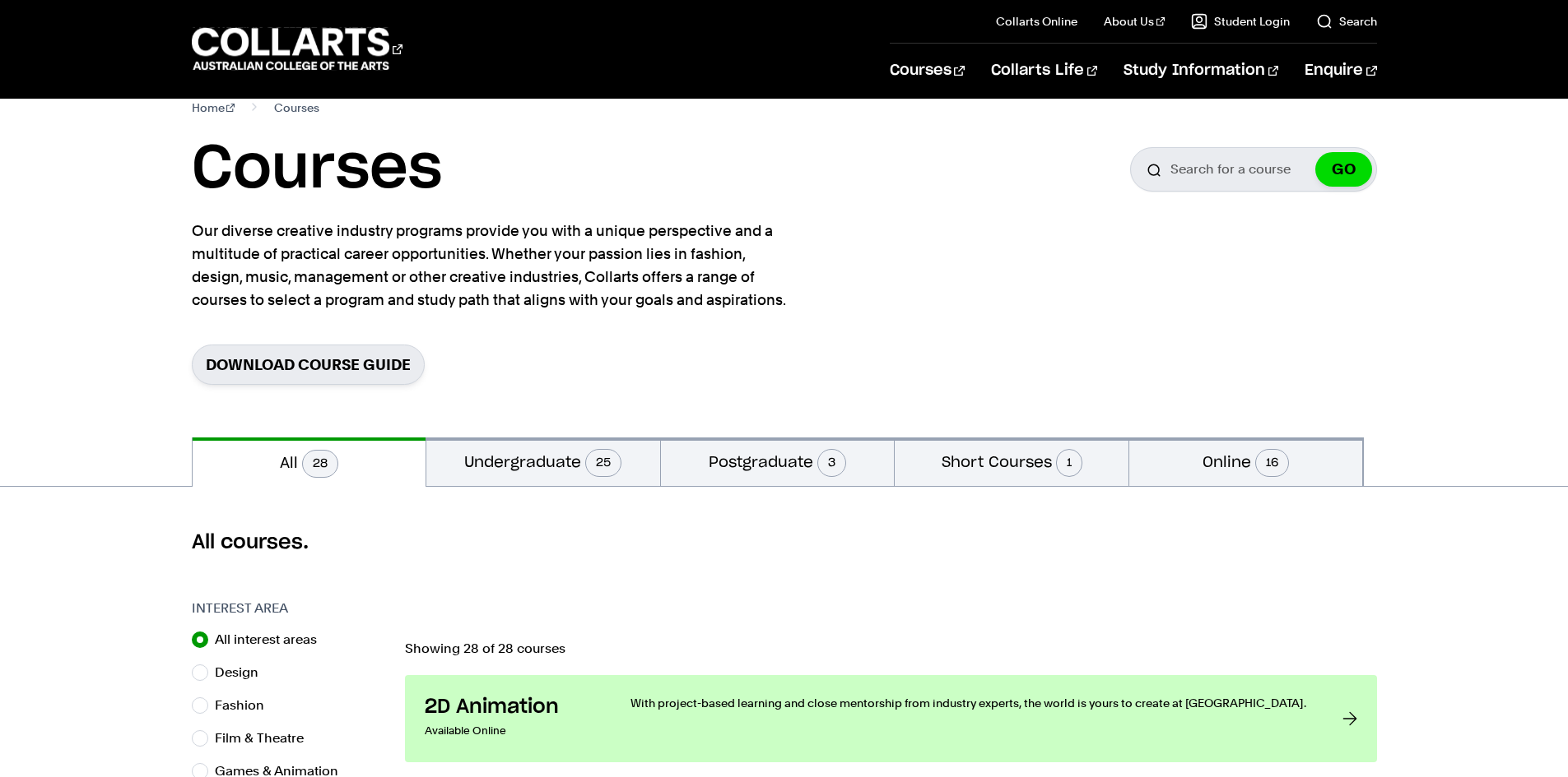
scroll to position [0, 0]
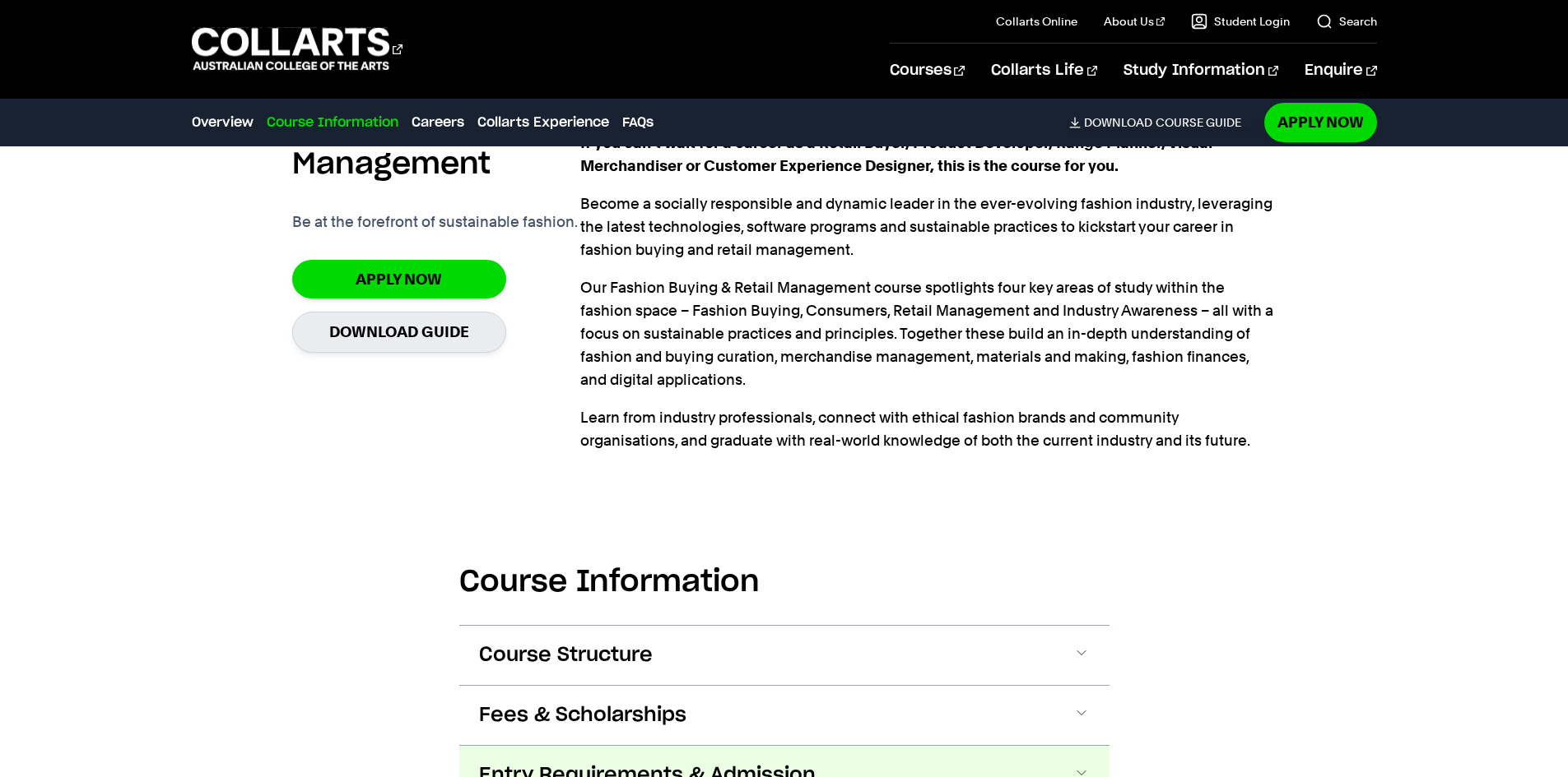
scroll to position [1645, 0]
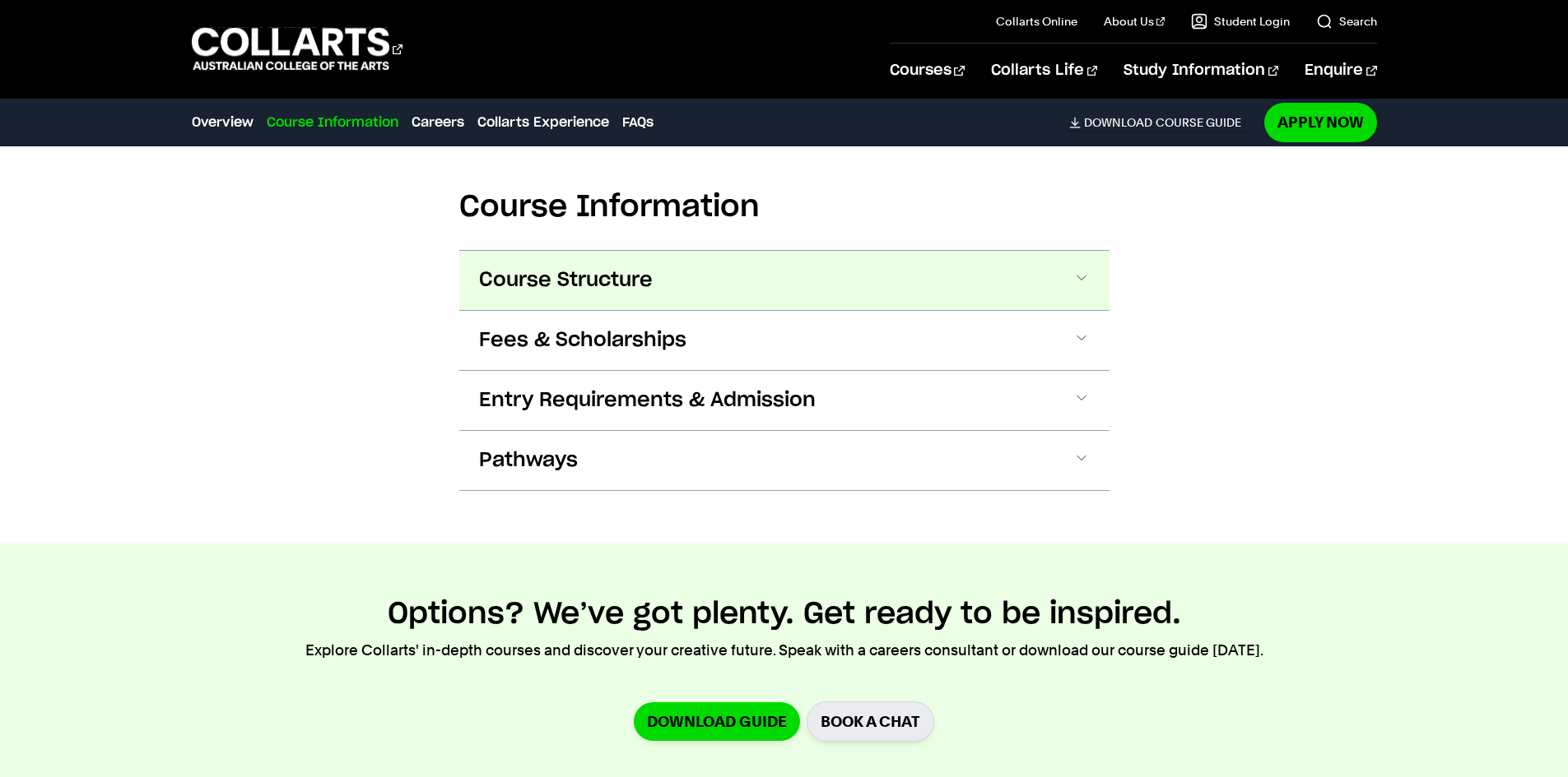
click at [820, 307] on button "Course Structure" at bounding box center [784, 281] width 650 height 60
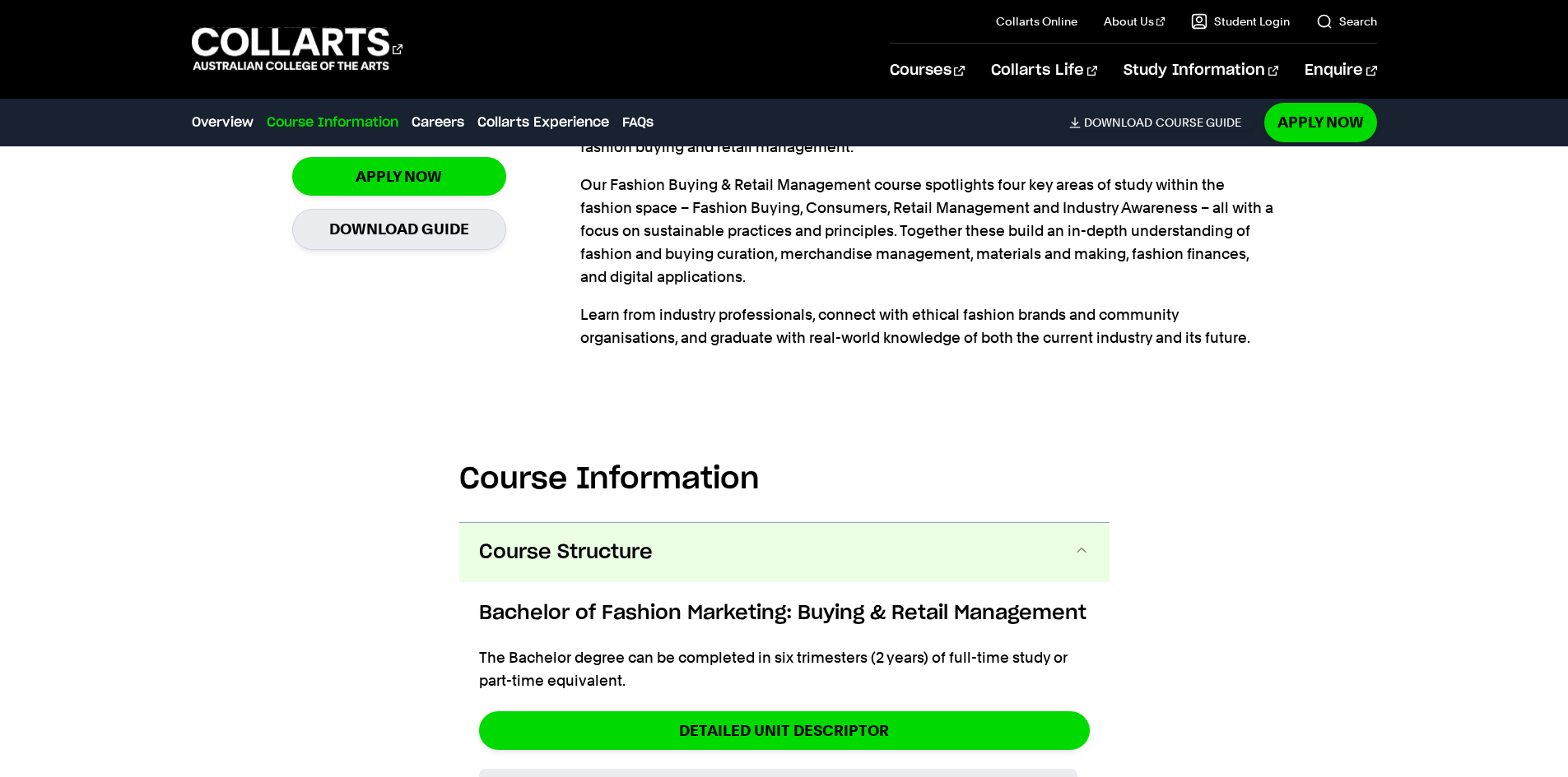
scroll to position [1599, 0]
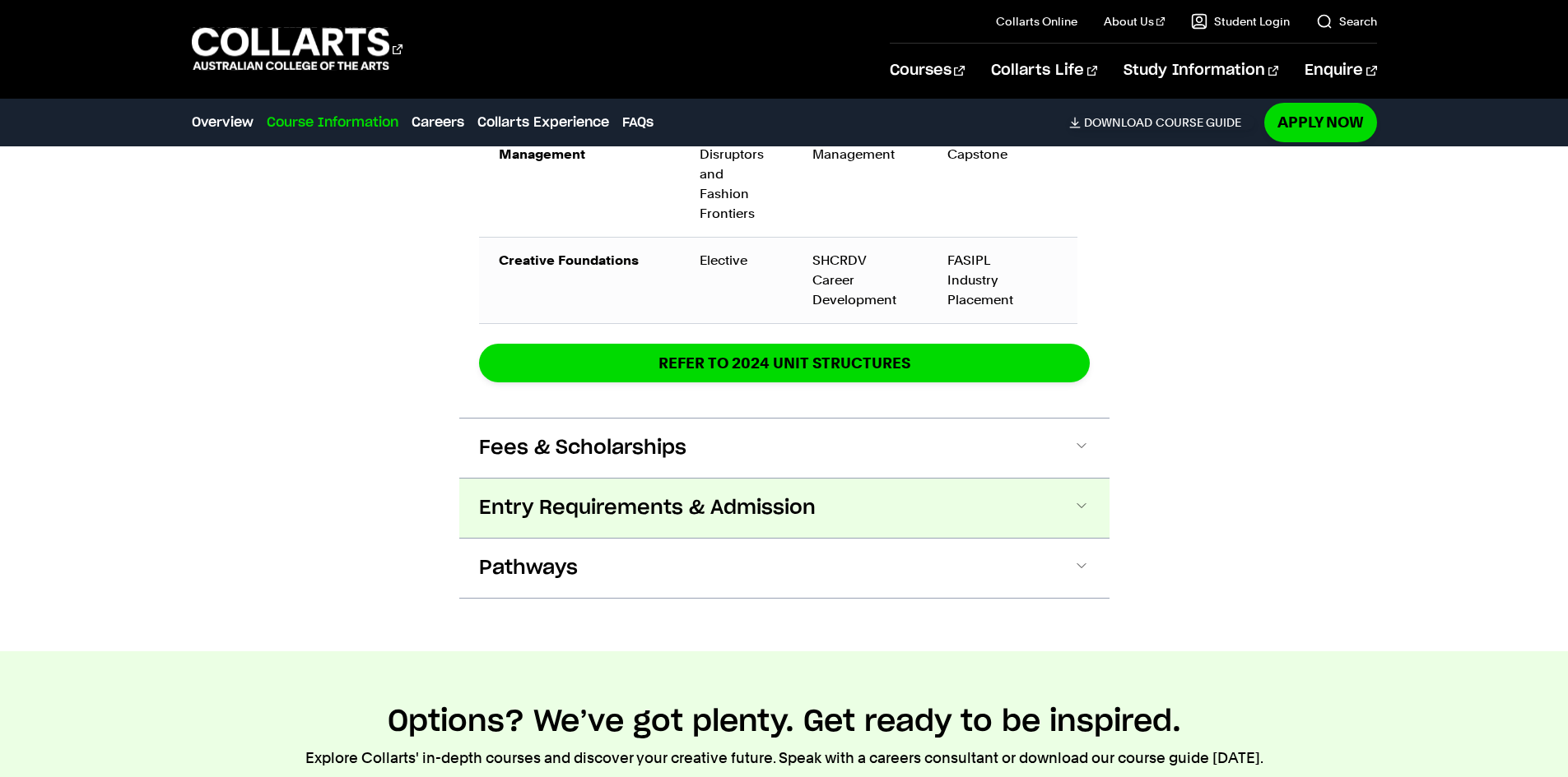
scroll to position [2961, 0]
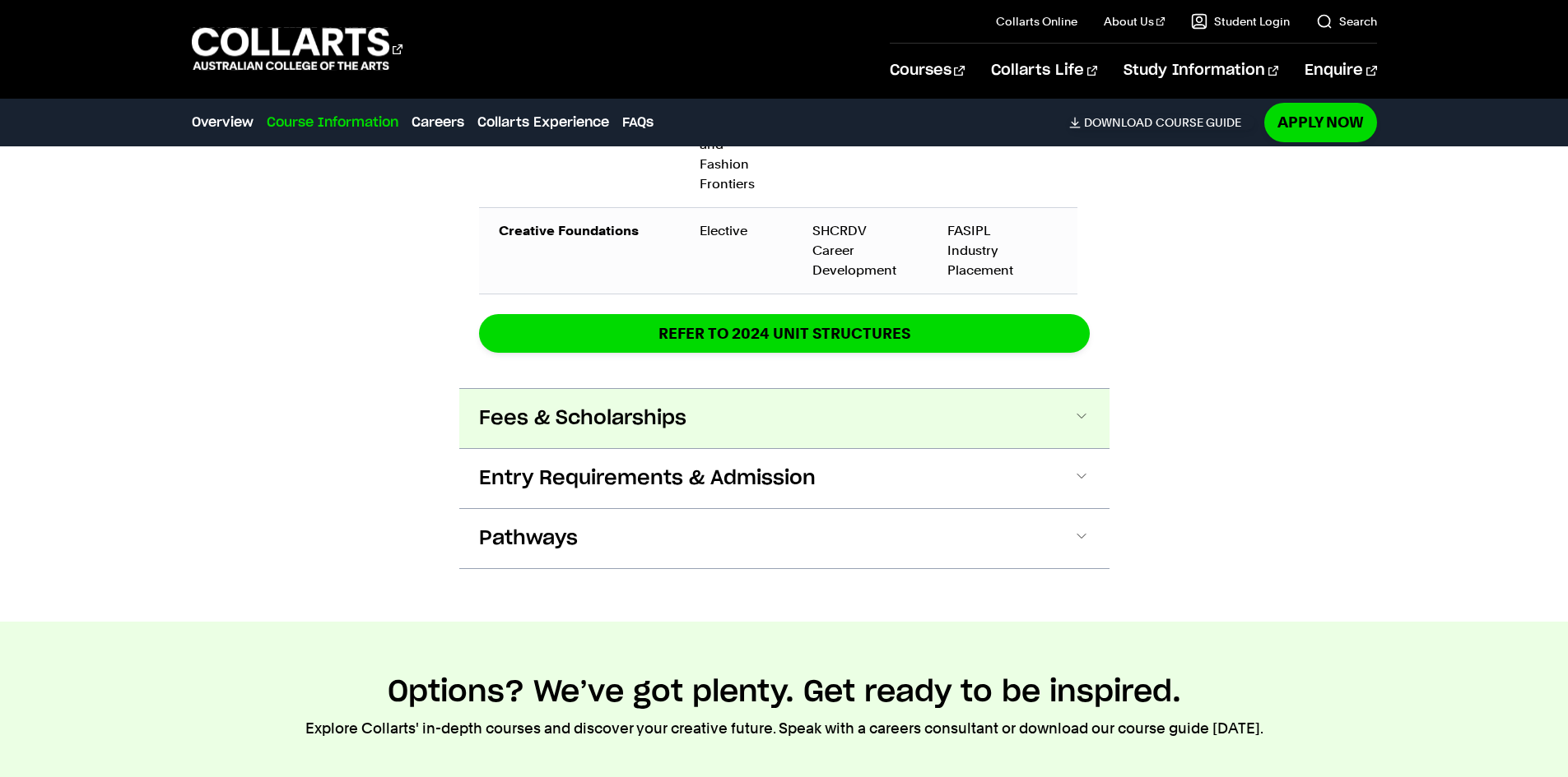
click at [676, 431] on span "Fees & Scholarships" at bounding box center [582, 419] width 208 height 26
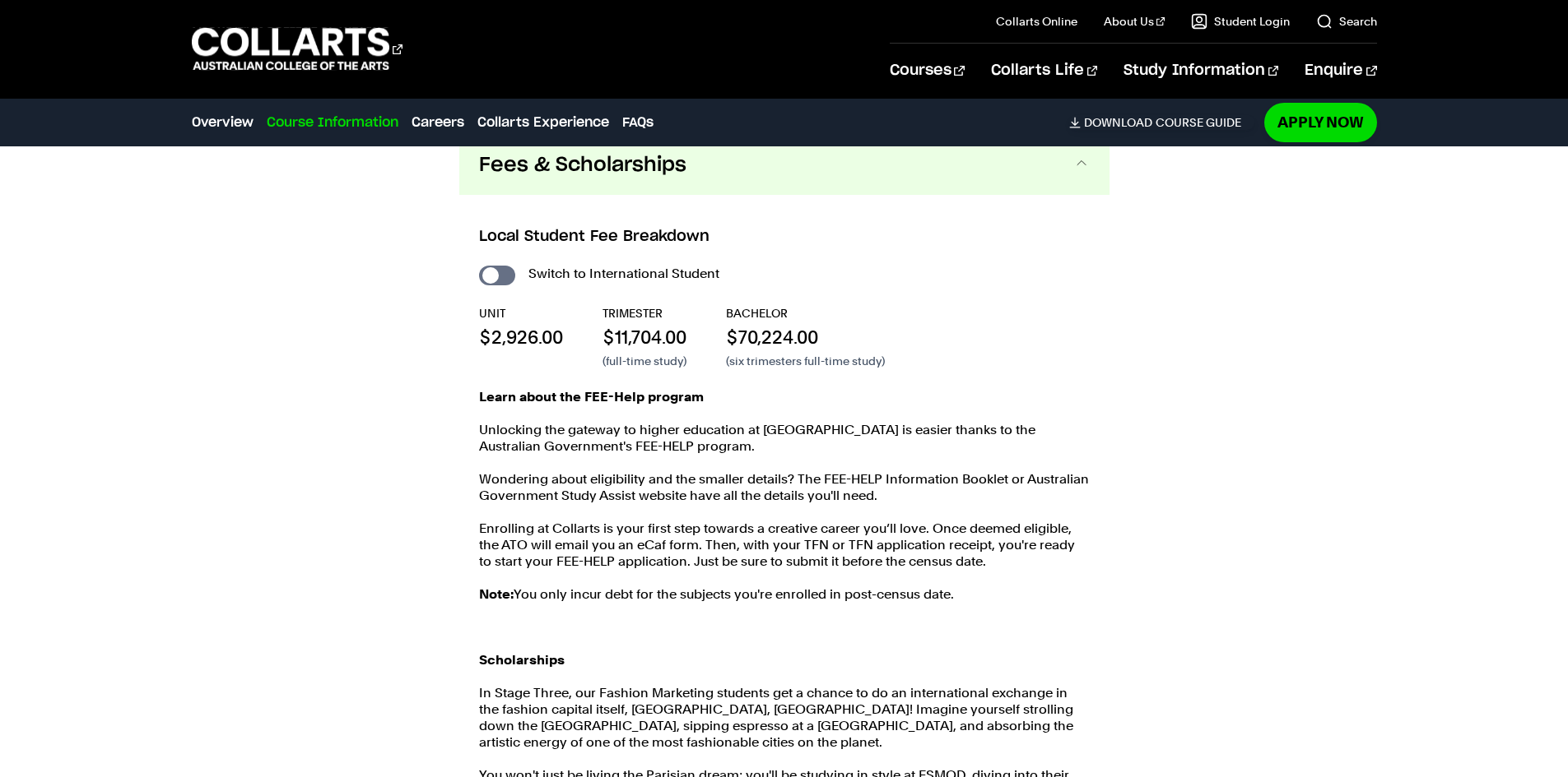
scroll to position [3219, 0]
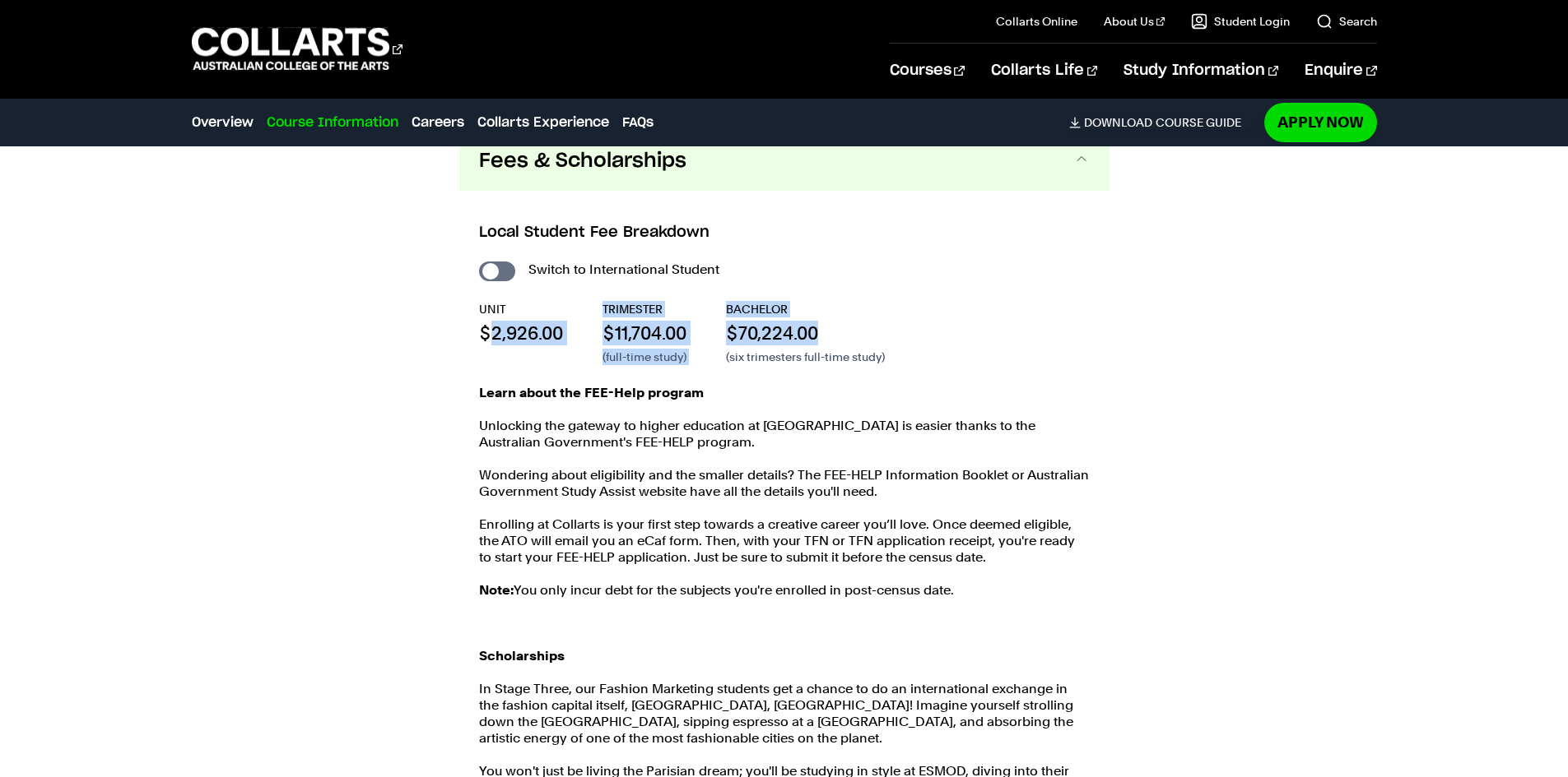
drag, startPoint x: 490, startPoint y: 345, endPoint x: 842, endPoint y: 351, distance: 352.1
click at [842, 351] on div "UNIT $2,926.00 TRIMESTER $11,704.00 (full-time study) BACHELOR $70,224.00 (six …" at bounding box center [784, 333] width 610 height 64
click at [880, 336] on div "BACHELOR $70,224.00 (six trimesters full-time study)" at bounding box center [806, 333] width 159 height 64
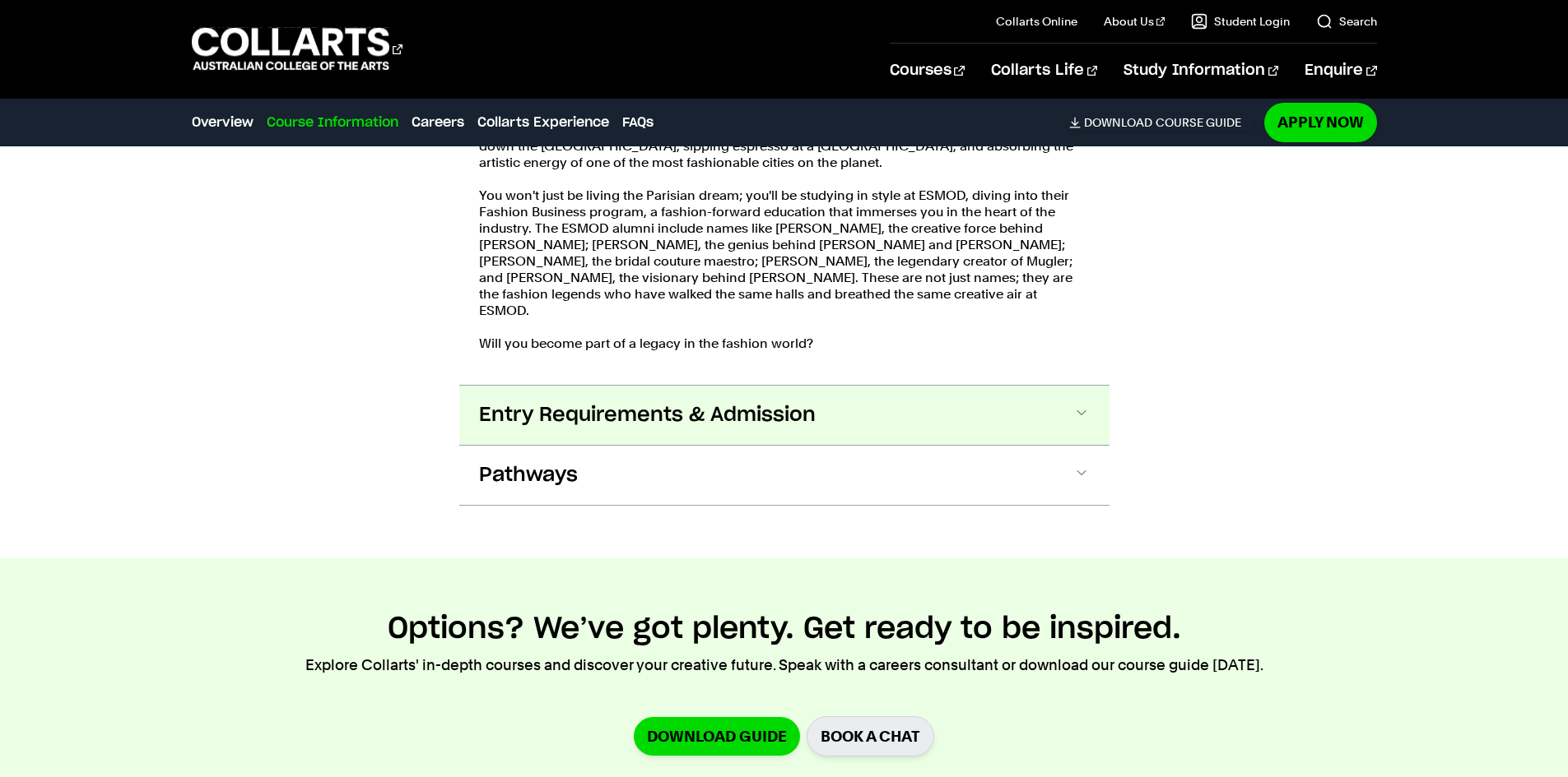
click at [826, 421] on button "Entry Requirements & Admission" at bounding box center [784, 416] width 650 height 60
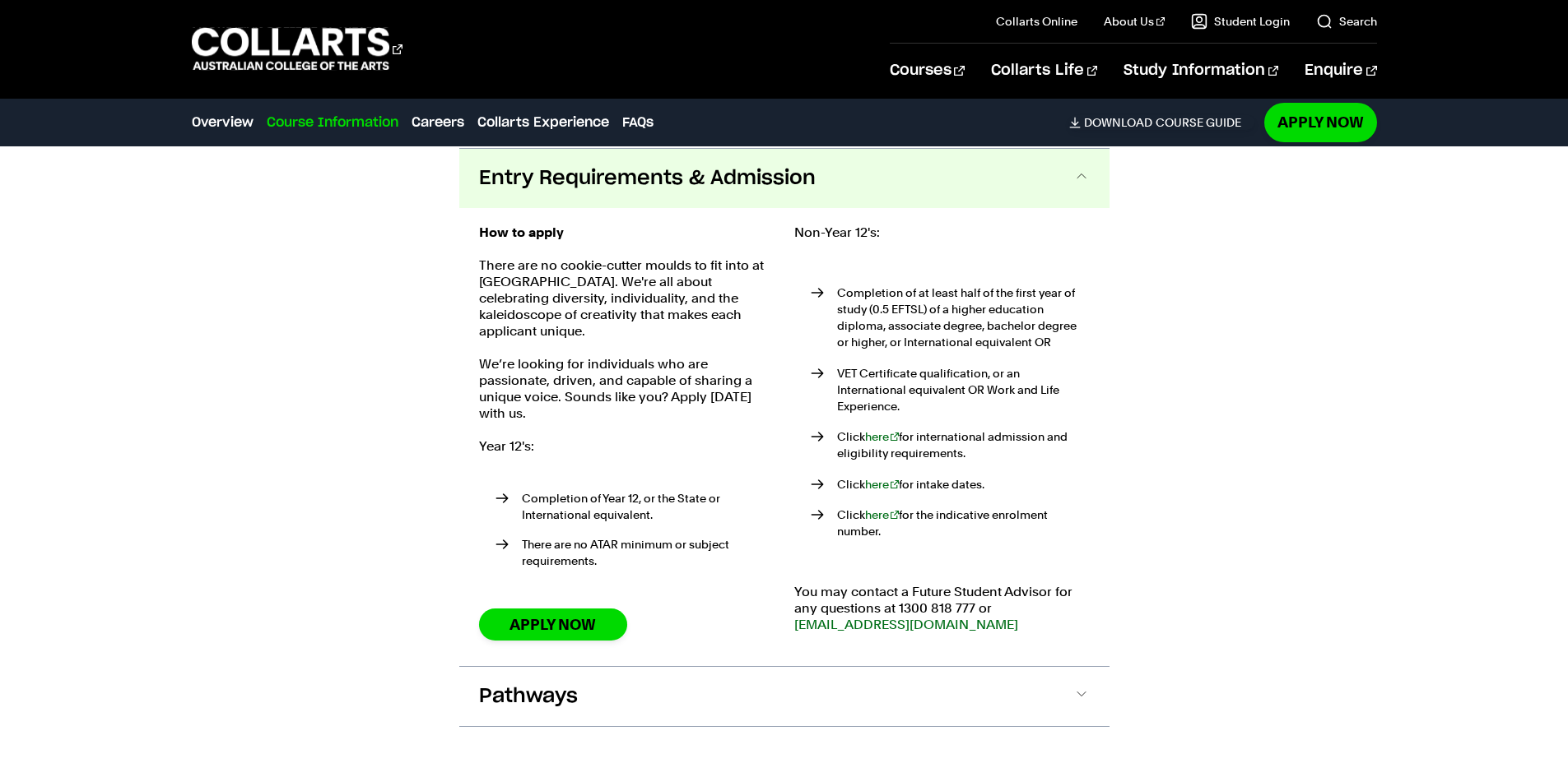
scroll to position [4032, 0]
drag, startPoint x: 796, startPoint y: 228, endPoint x: 1034, endPoint y: 269, distance: 241.5
click at [1025, 263] on div "Non-Year 12's: Completion of at least half of the first year of study (0.5 EFTS…" at bounding box center [941, 436] width 295 height 425
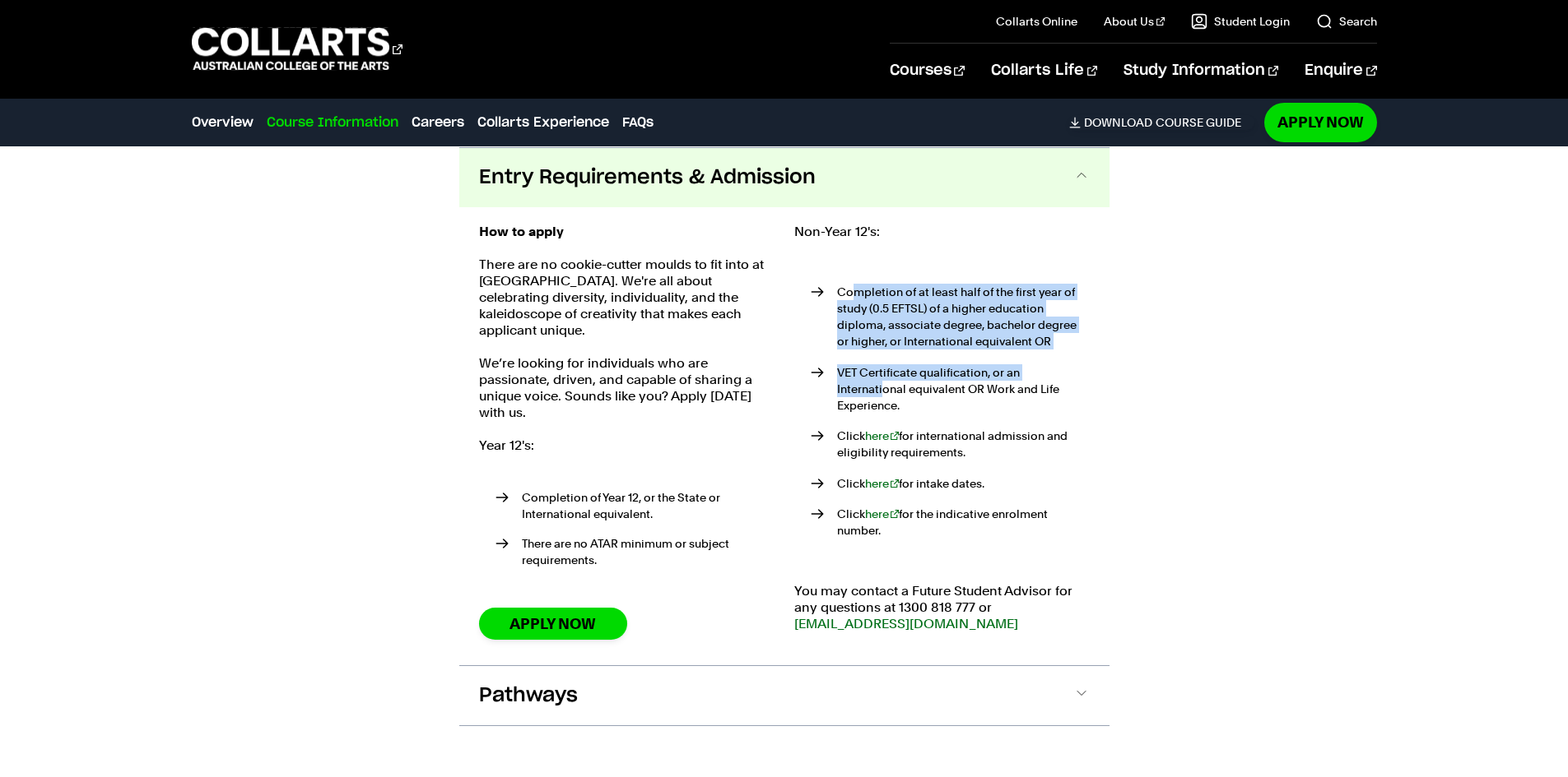
drag, startPoint x: 883, startPoint y: 289, endPoint x: 1076, endPoint y: 371, distance: 209.7
click at [1064, 363] on ul "Completion of at least half of the first year of study (0.5 EFTSL) of a higher …" at bounding box center [941, 411] width 295 height 310
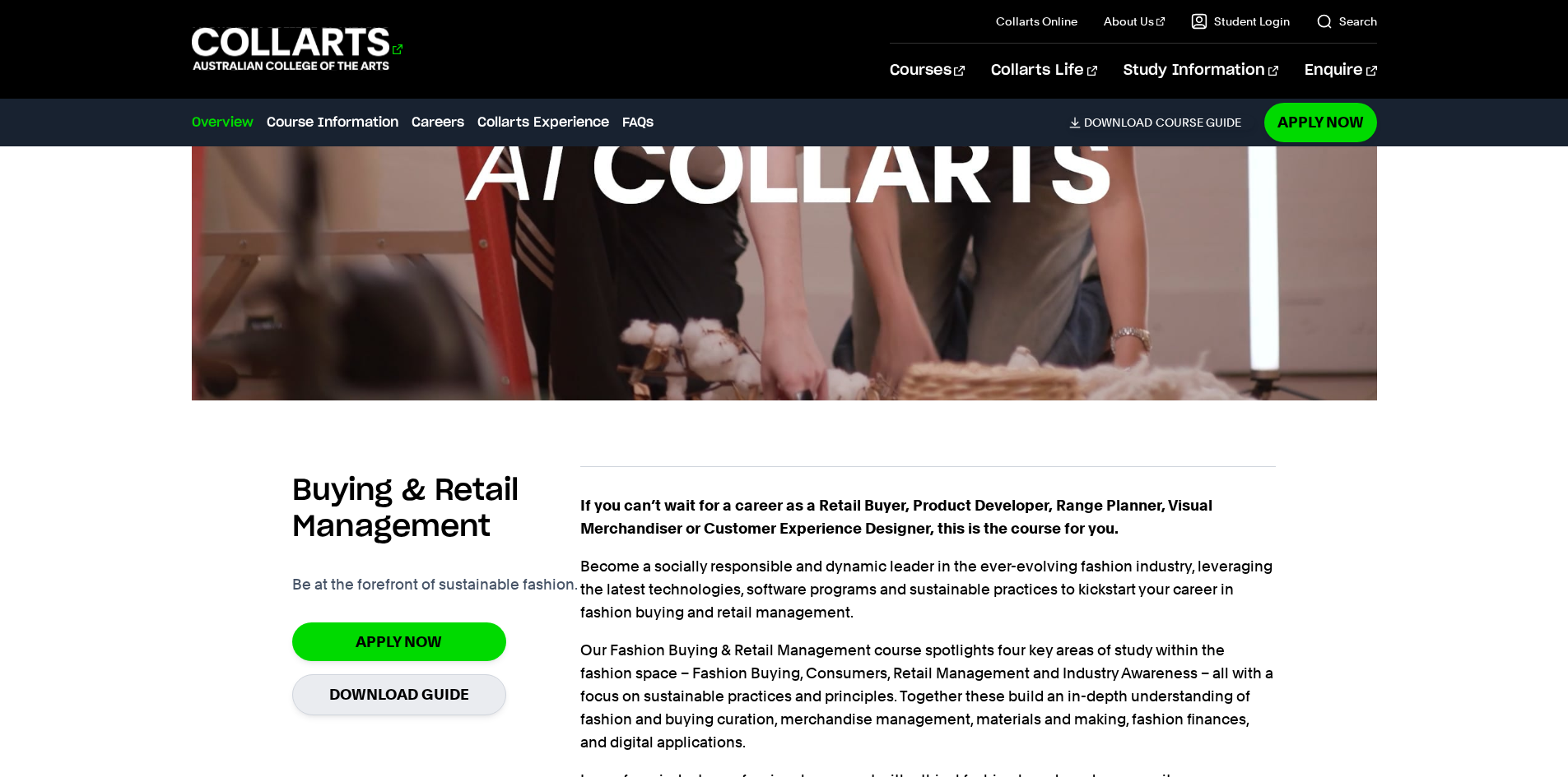
scroll to position [907, 0]
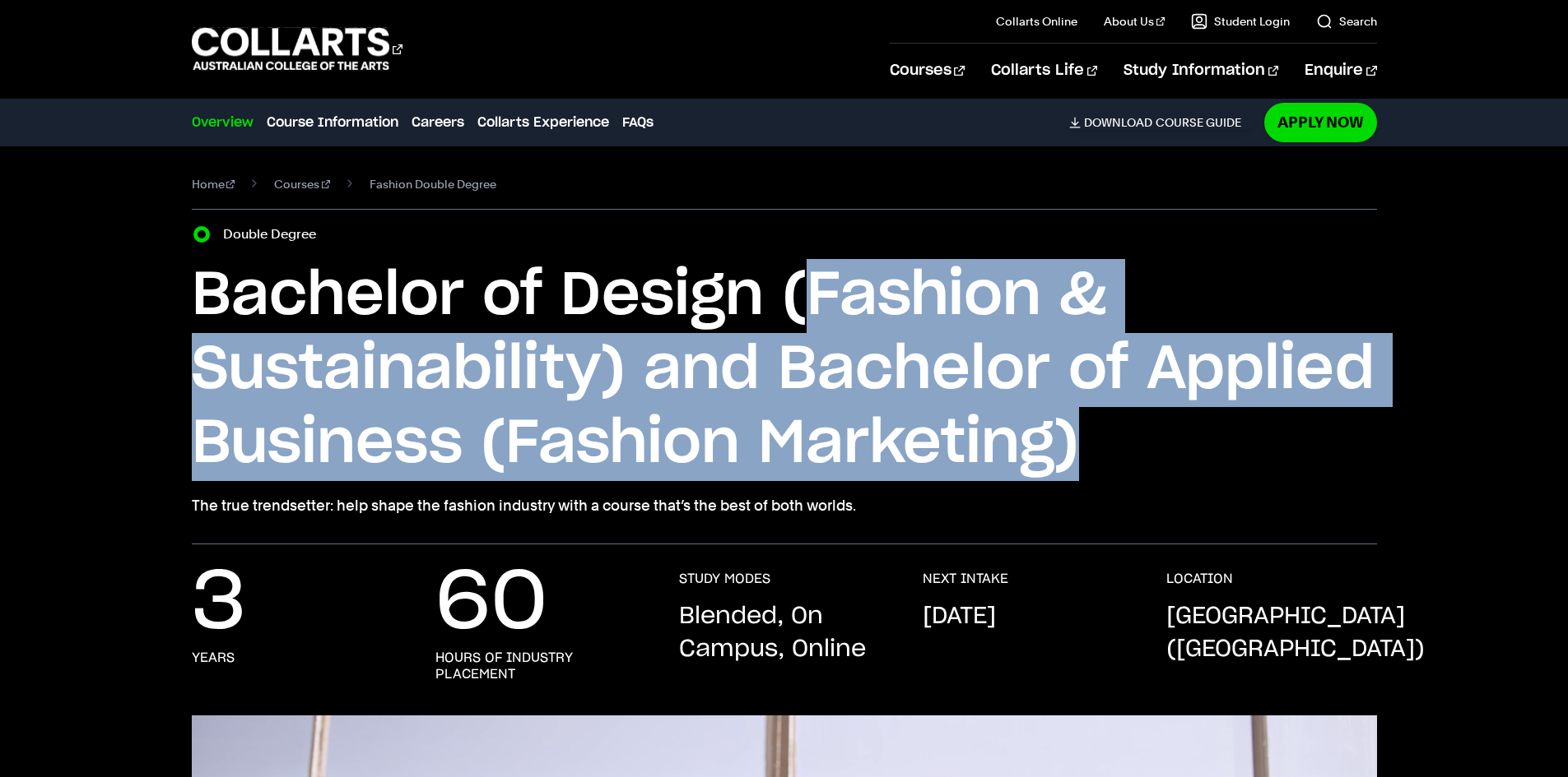
drag, startPoint x: 816, startPoint y: 288, endPoint x: 1071, endPoint y: 462, distance: 308.7
click at [1071, 462] on h1 "Bachelor of Design (Fashion & Sustainability) and Bachelor of Applied Business …" at bounding box center [784, 369] width 1185 height 222
click at [1078, 461] on h1 "Bachelor of Design (Fashion & Sustainability) and Bachelor of Applied Business …" at bounding box center [784, 369] width 1185 height 222
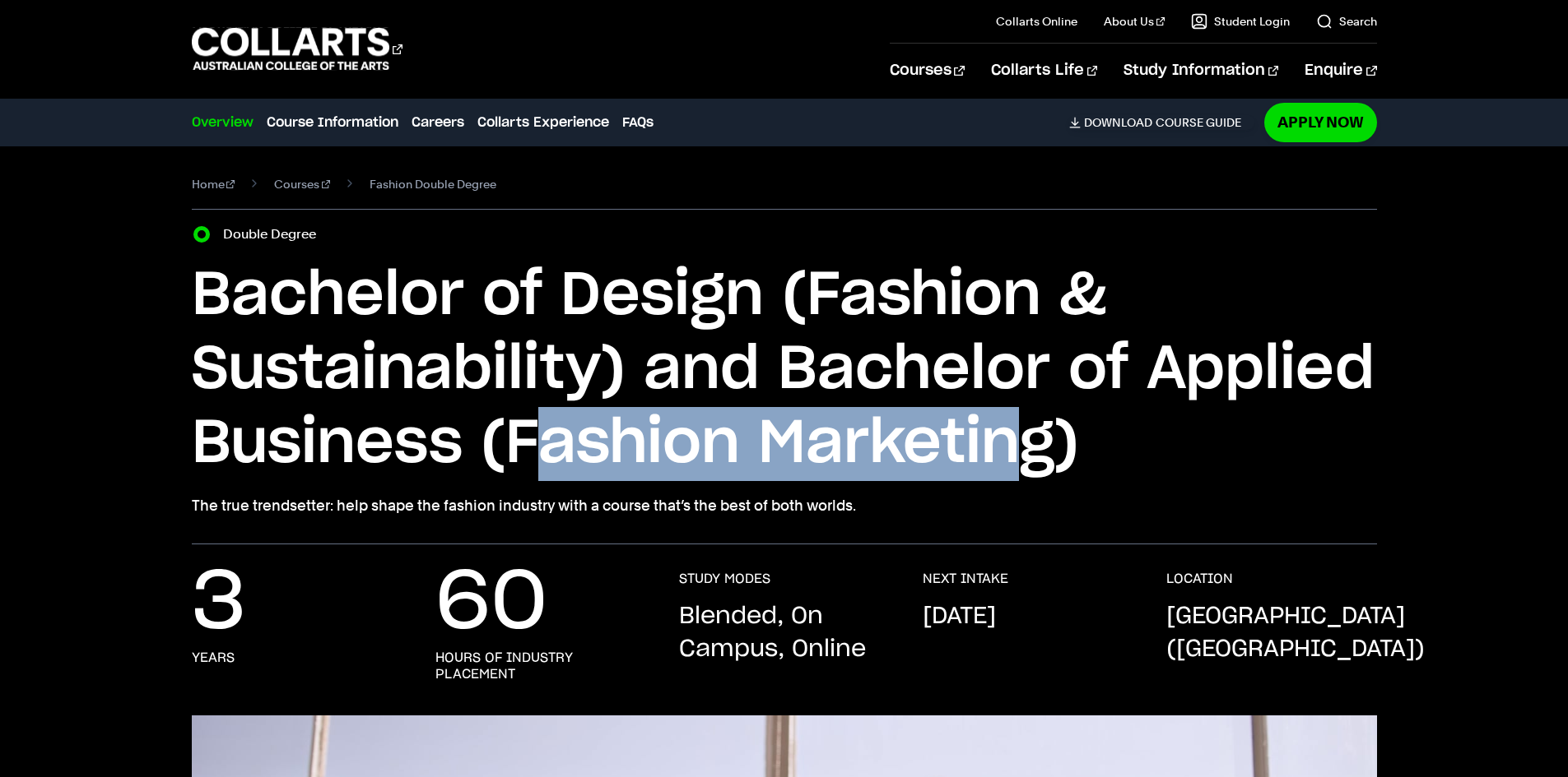
drag, startPoint x: 533, startPoint y: 430, endPoint x: 1011, endPoint y: 455, distance: 478.7
click at [1011, 455] on h1 "Bachelor of Design (Fashion & Sustainability) and Bachelor of Applied Business …" at bounding box center [784, 369] width 1185 height 222
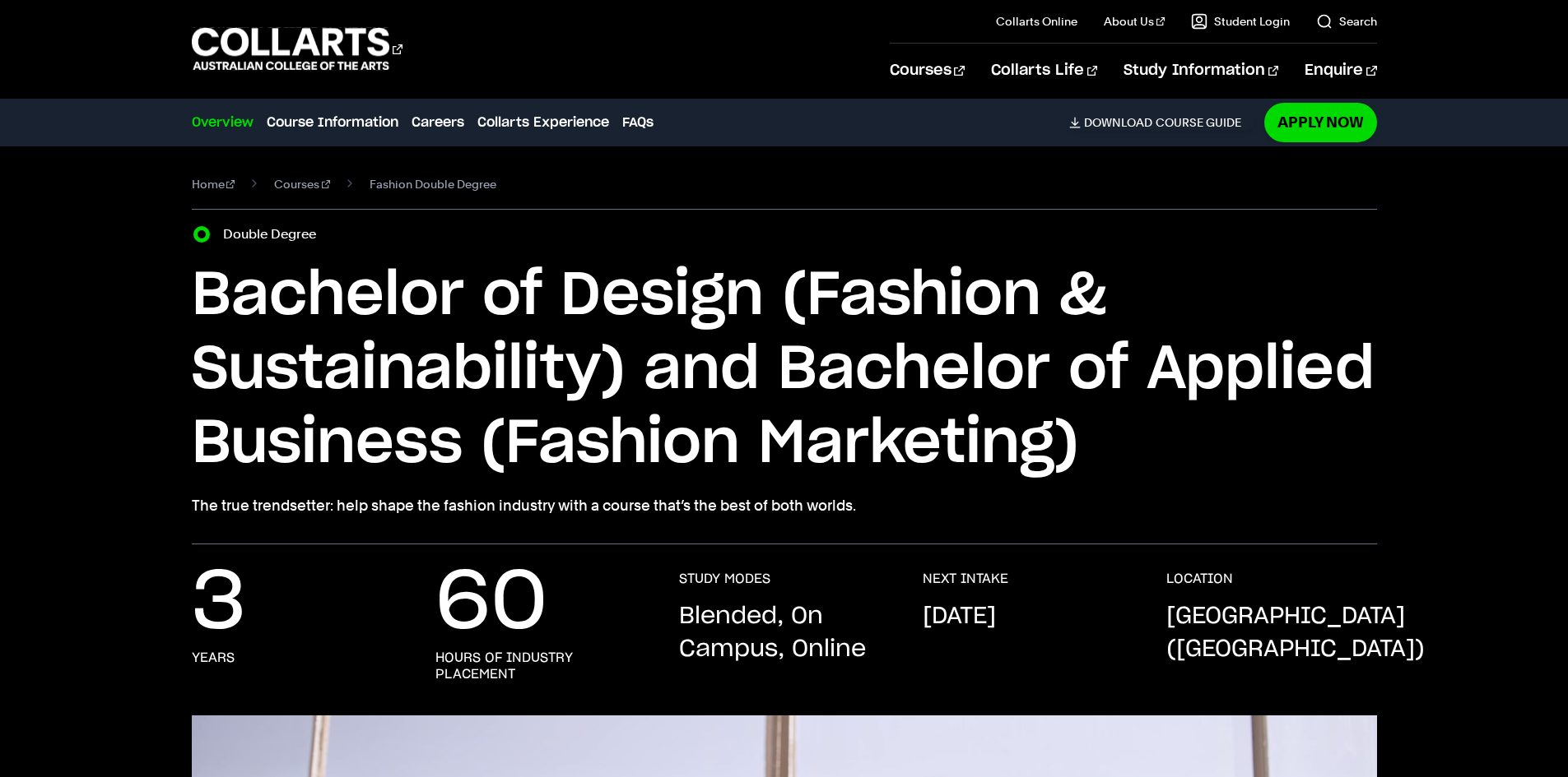
click at [1080, 461] on h1 "Bachelor of Design (Fashion & Sustainability) and Bachelor of Applied Business …" at bounding box center [784, 369] width 1185 height 222
drag, startPoint x: 227, startPoint y: 234, endPoint x: 346, endPoint y: 245, distance: 119.5
click at [346, 244] on div "Course variant Double Degree" at bounding box center [784, 235] width 1185 height 23
click at [426, 287] on h1 "Bachelor of Design (Fashion & Sustainability) and Bachelor of Applied Business …" at bounding box center [784, 369] width 1185 height 222
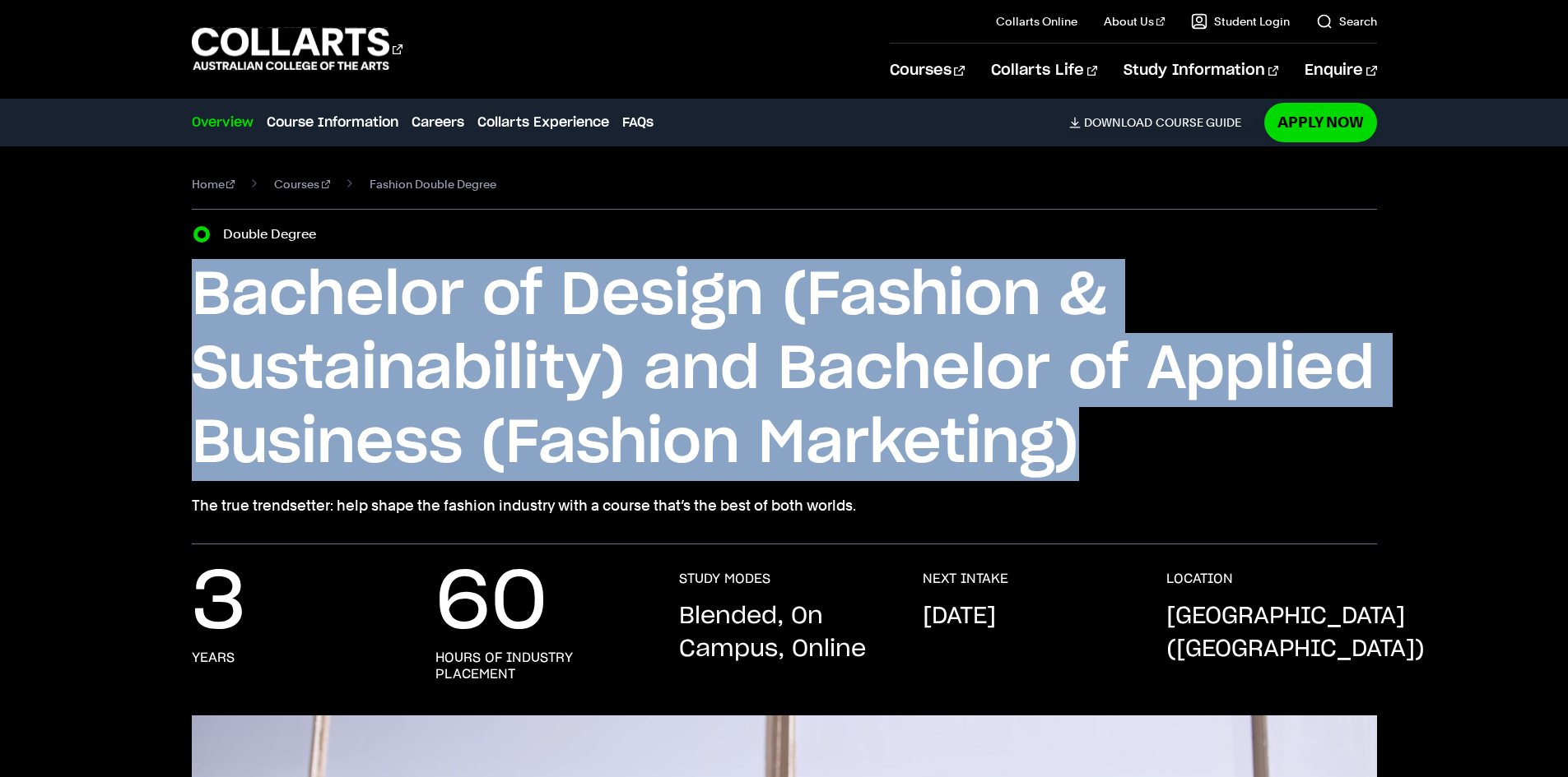
drag, startPoint x: 184, startPoint y: 294, endPoint x: 1119, endPoint y: 444, distance: 947.0
click at [1119, 444] on div "Home Courses Fashion Double Degree Course variant Double Degree Bachelor of Des…" at bounding box center [784, 346] width 1451 height 398
copy h1 "Bachelor of Design (Fashion & Sustainability) and Bachelor of Applied Business …"
click at [1262, 437] on h1 "Bachelor of Design (Fashion & Sustainability) and Bachelor of Applied Business …" at bounding box center [784, 369] width 1185 height 222
click at [738, 259] on h1 "Bachelor of Design (Fashion & Sustainability) and Bachelor of Applied Business …" at bounding box center [784, 369] width 1185 height 222
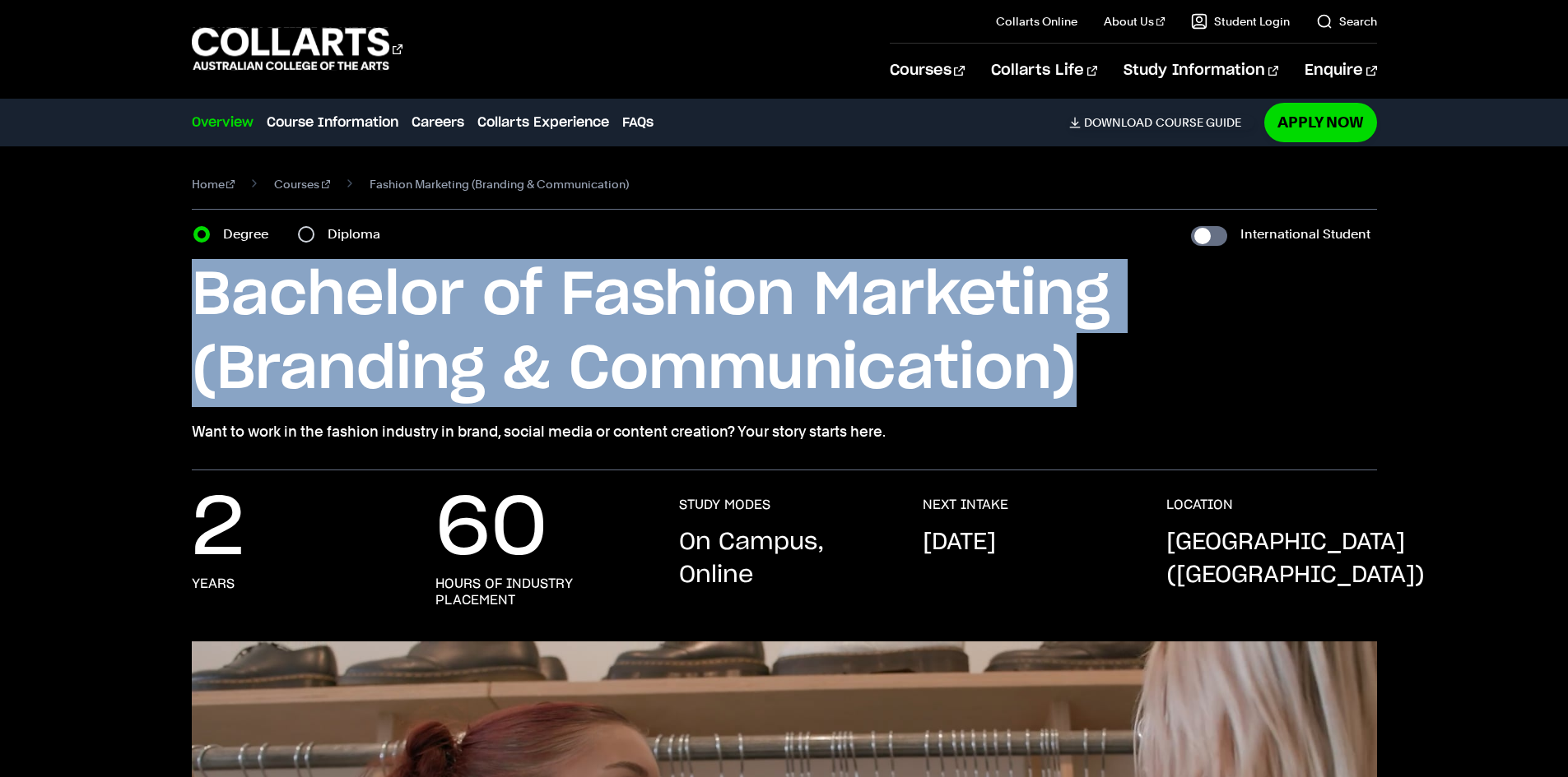
drag, startPoint x: 198, startPoint y: 293, endPoint x: 1098, endPoint y: 385, distance: 904.7
click at [1098, 385] on h1 "Bachelor of Fashion Marketing (Branding & Communication)" at bounding box center [784, 332] width 1185 height 148
copy h1 "Bachelor of Fashion Marketing (Branding & Communication)"
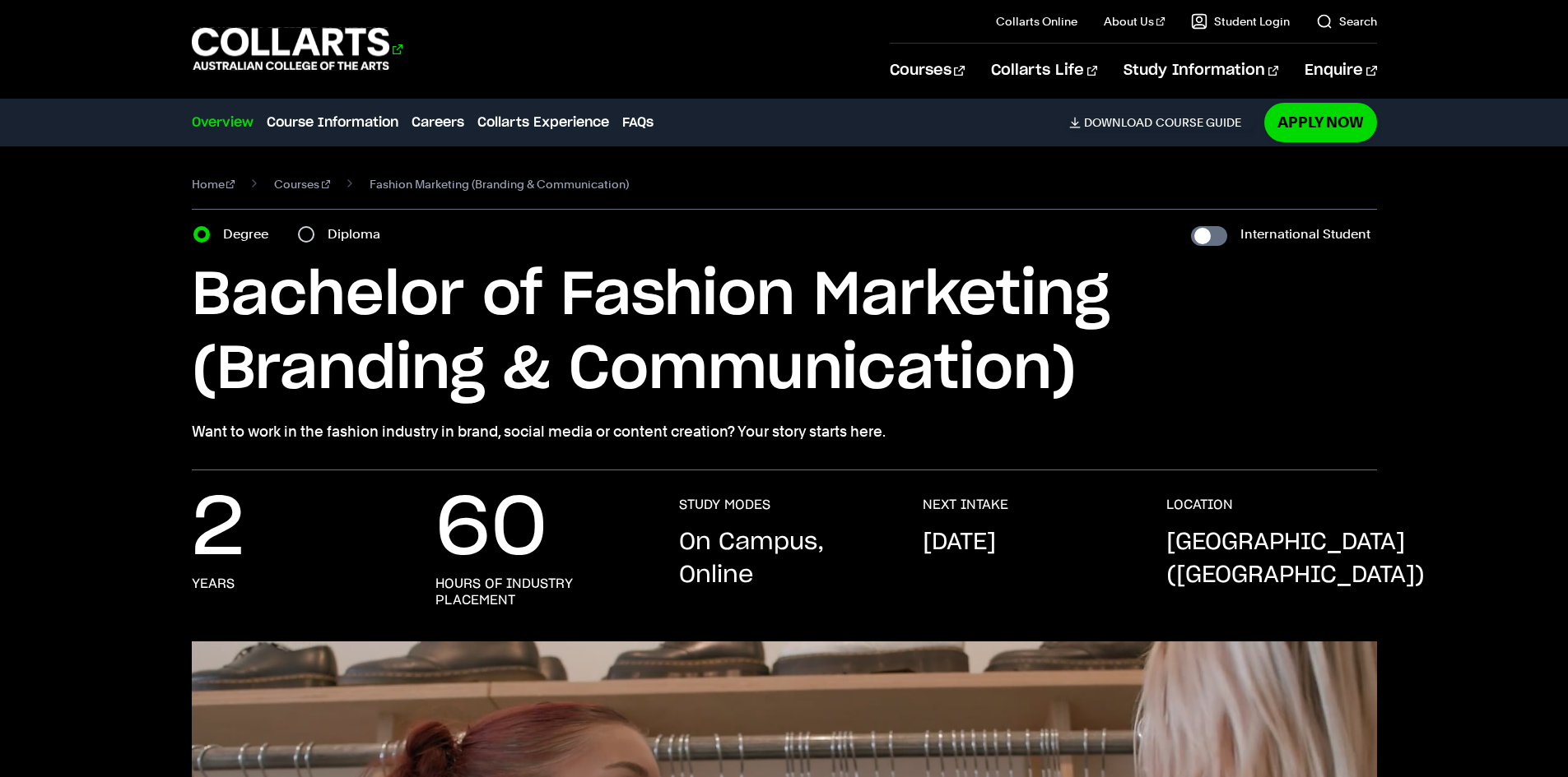
drag, startPoint x: 182, startPoint y: 35, endPoint x: 352, endPoint y: 44, distance: 170.2
click at [352, 44] on div "Courses Collarts Online Study 100% online About Us History & Values Strategic P…" at bounding box center [784, 49] width 1451 height 98
drag, startPoint x: 404, startPoint y: 41, endPoint x: 236, endPoint y: 38, distance: 168.0
click at [237, 37] on div "Courses" at bounding box center [528, 49] width 673 height 47
drag, startPoint x: 165, startPoint y: 42, endPoint x: 657, endPoint y: 60, distance: 492.3
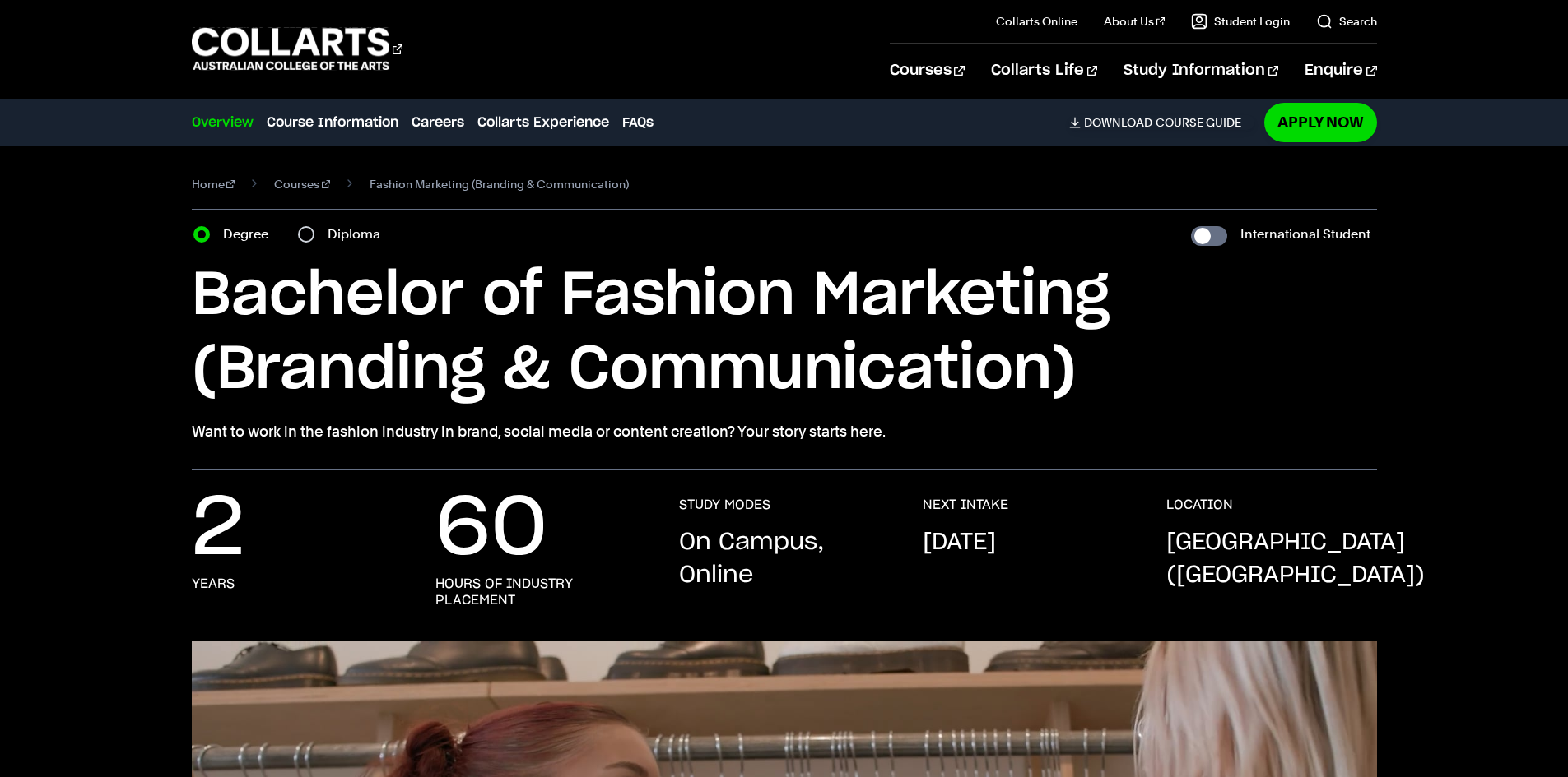
click at [657, 60] on div "Courses Collarts Online Study 100% online About Us History & Values Strategic P…" at bounding box center [784, 49] width 1451 height 98
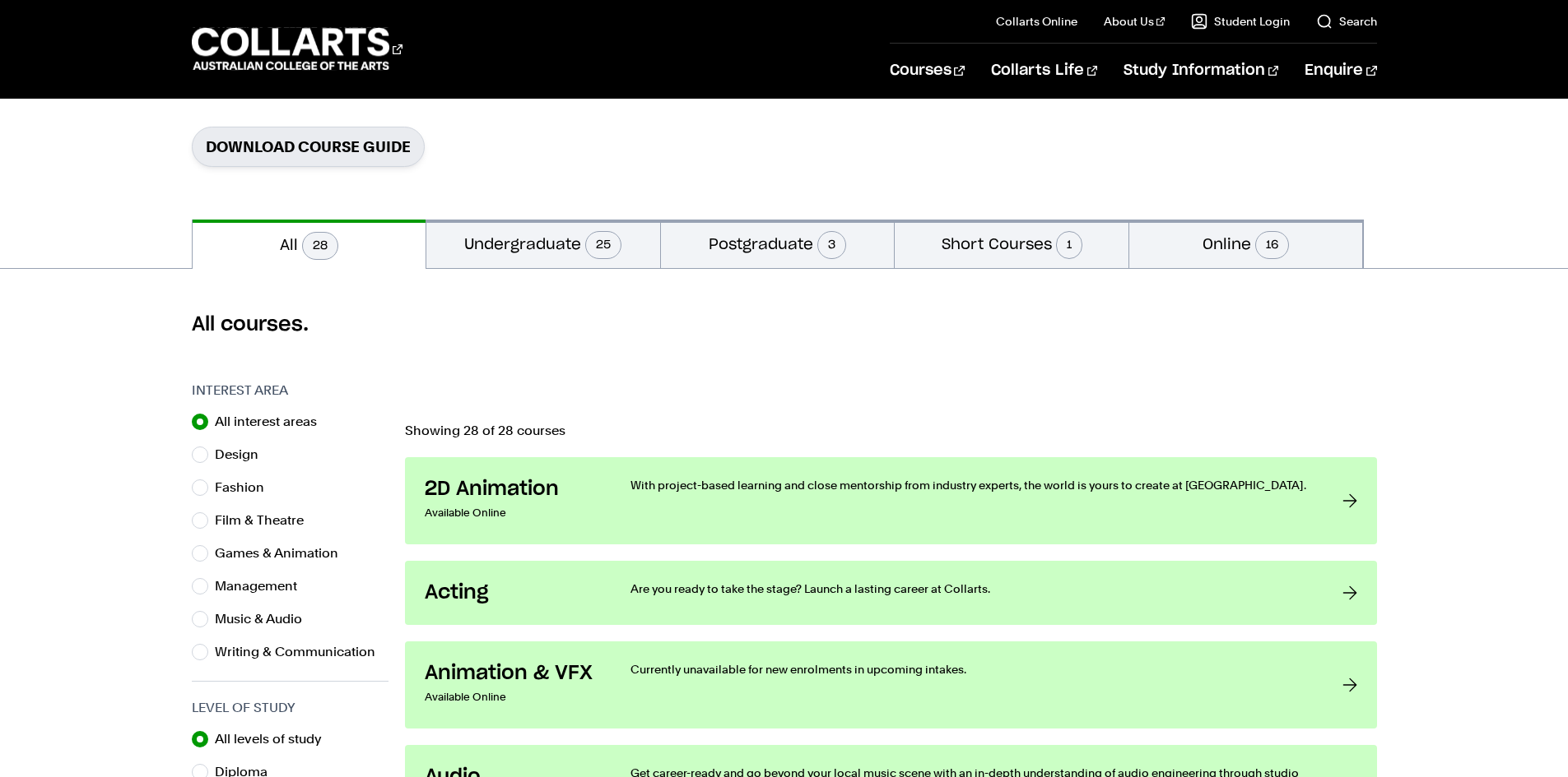
scroll to position [329, 0]
